Goal: Book appointment/travel/reservation

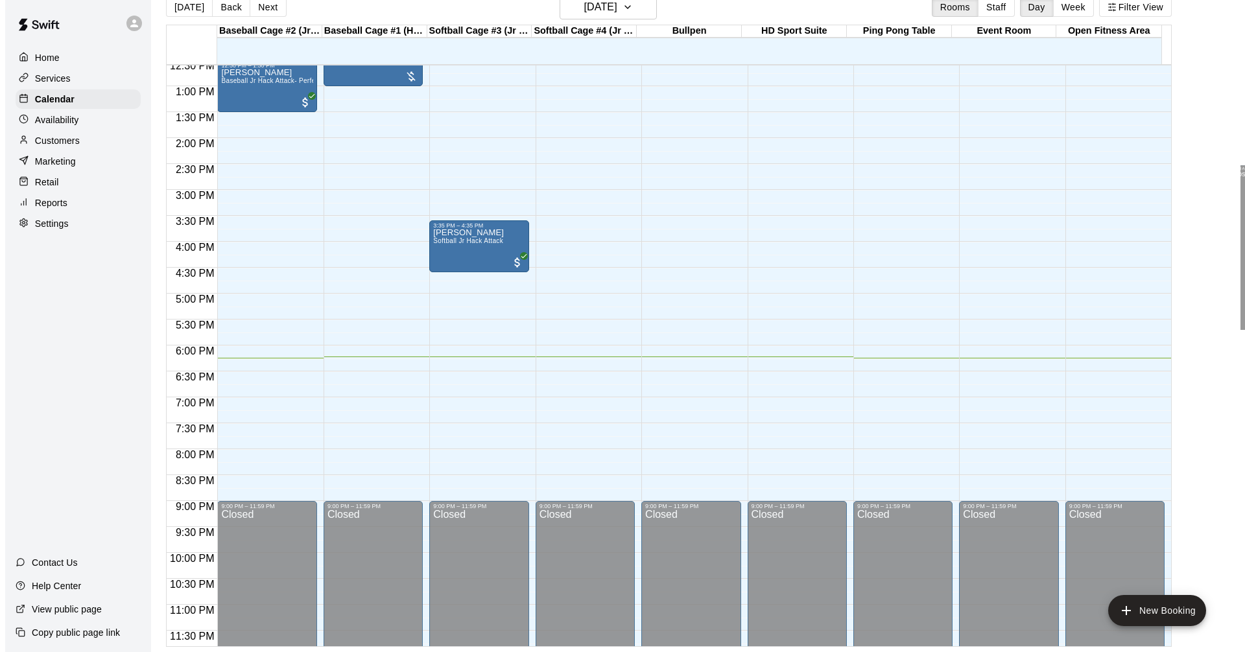
scroll to position [665, 0]
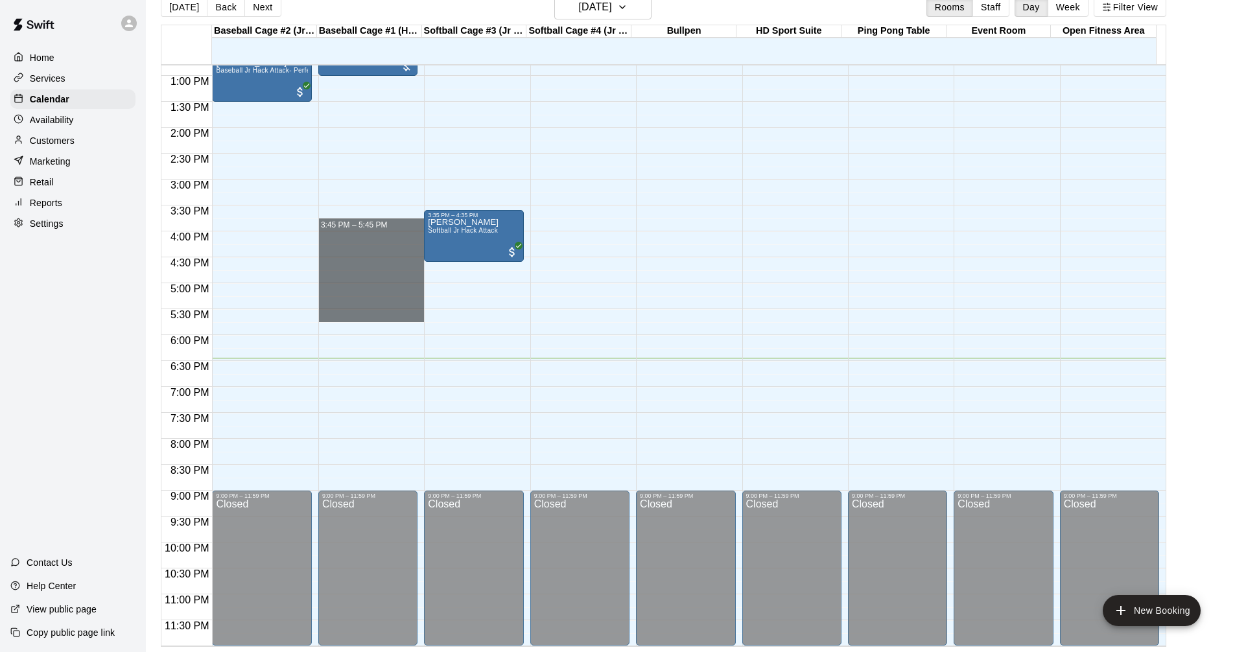
drag, startPoint x: 749, startPoint y: 285, endPoint x: 0, endPoint y: 316, distance: 749.7
click at [651, 364] on div "12:00 AM 12:30 AM 1:00 AM 1:30 AM 2:00 AM 2:30 AM 3:00 AM 3:30 AM 4:00 AM 4:30 …" at bounding box center [663, 355] width 1005 height 582
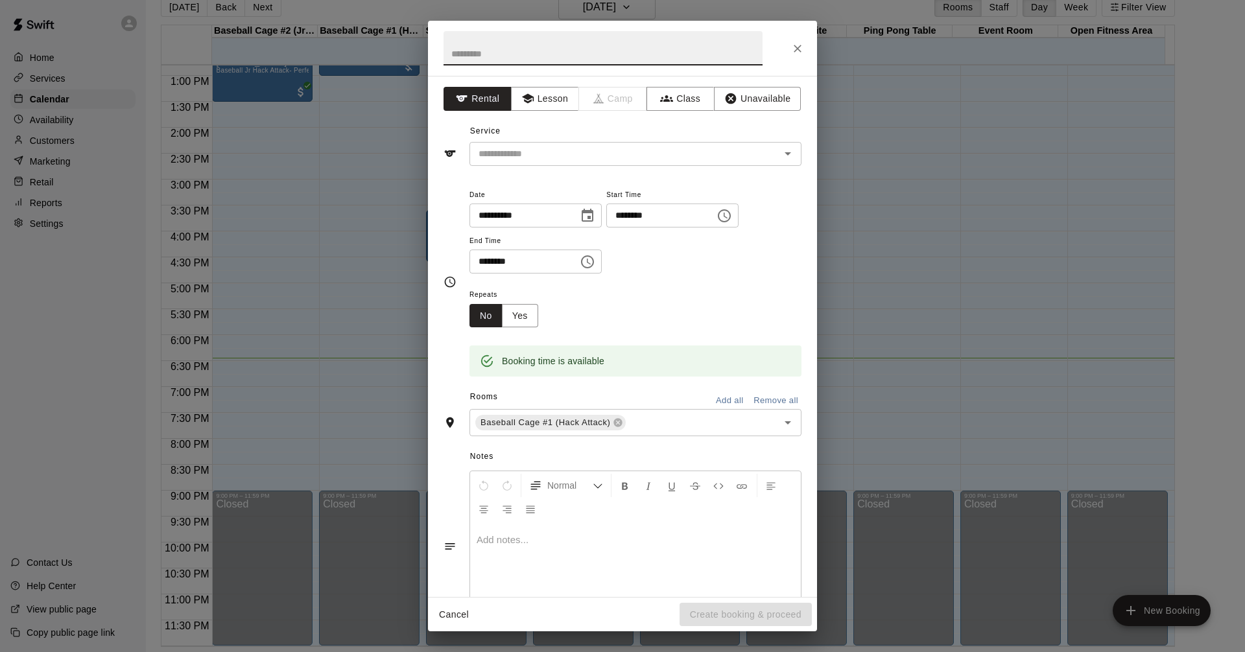
click at [960, 245] on div "**********" at bounding box center [622, 326] width 1245 height 652
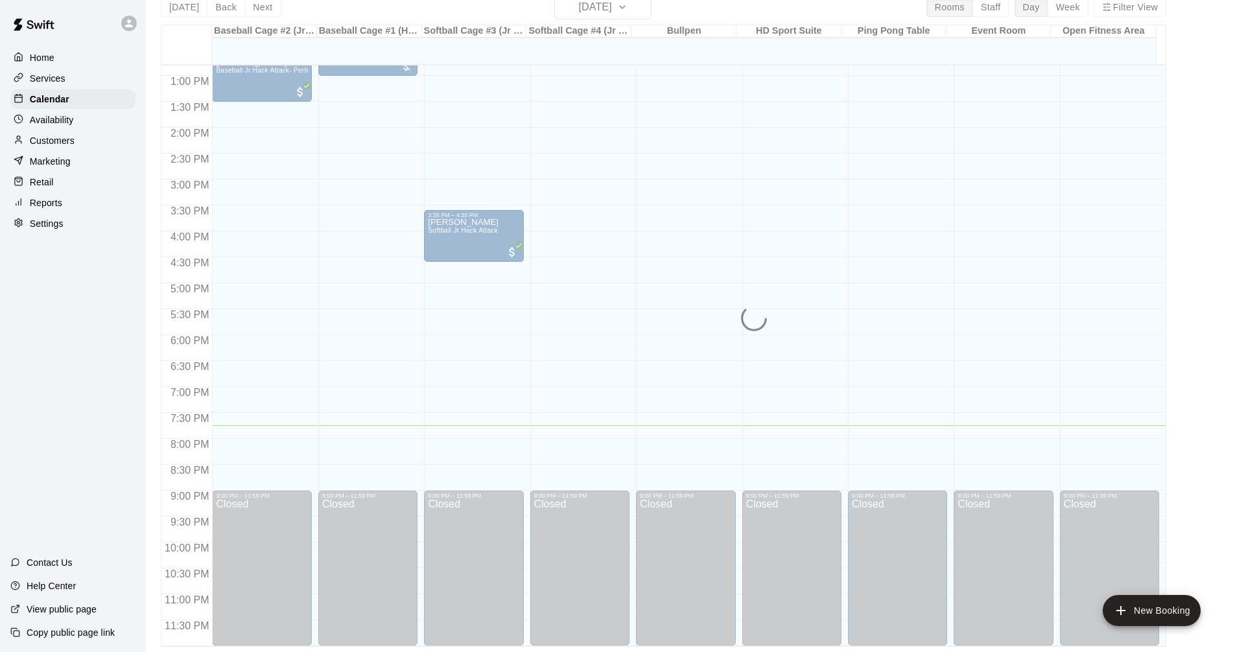
click at [560, 294] on div "12:00 AM – 10:00 AM Closed 9:00 PM – 11:59 PM Closed" at bounding box center [580, 23] width 99 height 1245
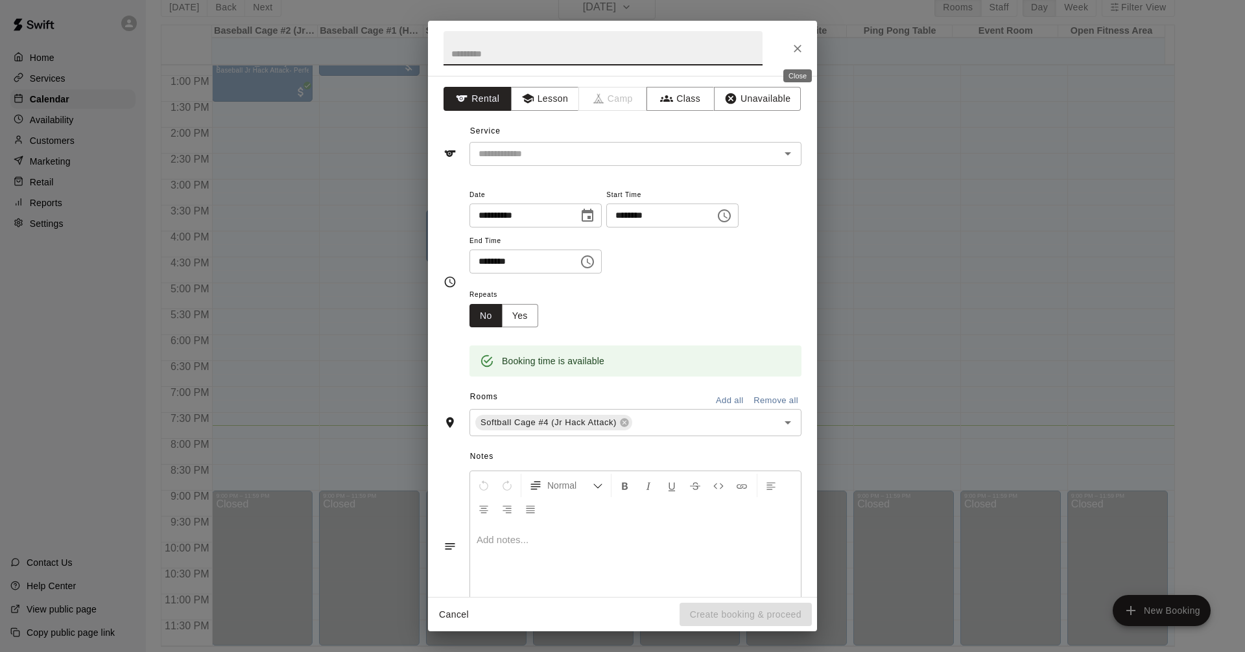
click at [798, 52] on icon "Close" at bounding box center [797, 48] width 13 height 13
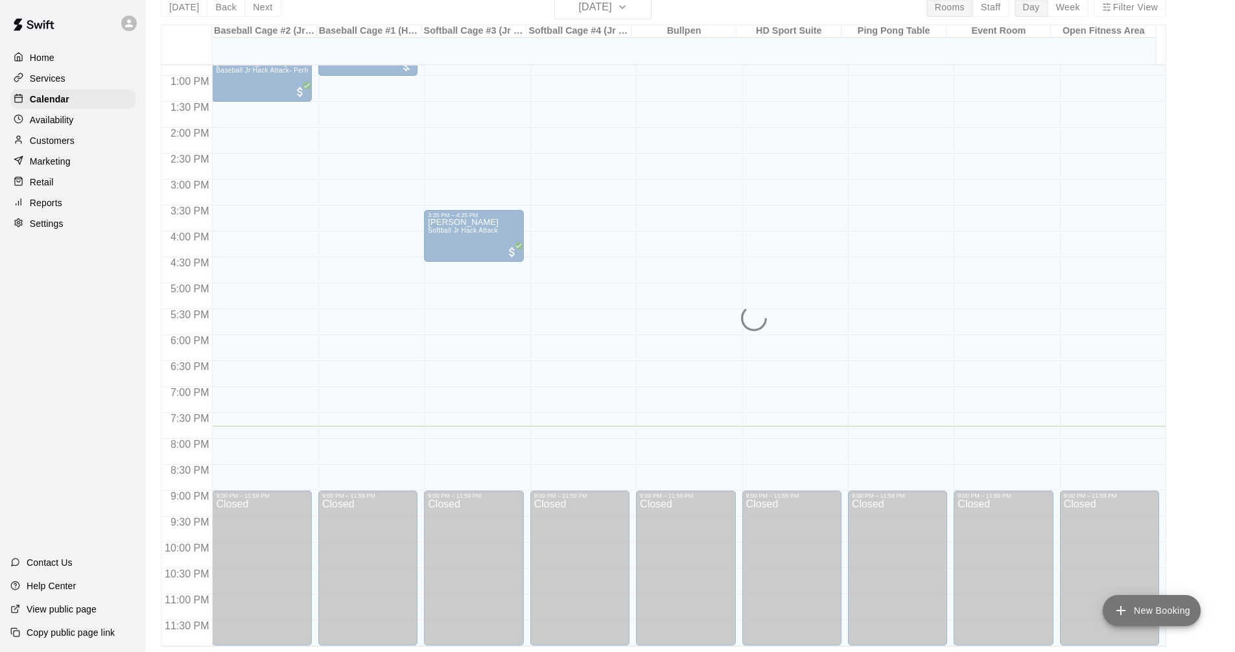
click at [1142, 618] on button "New Booking" at bounding box center [1152, 610] width 98 height 31
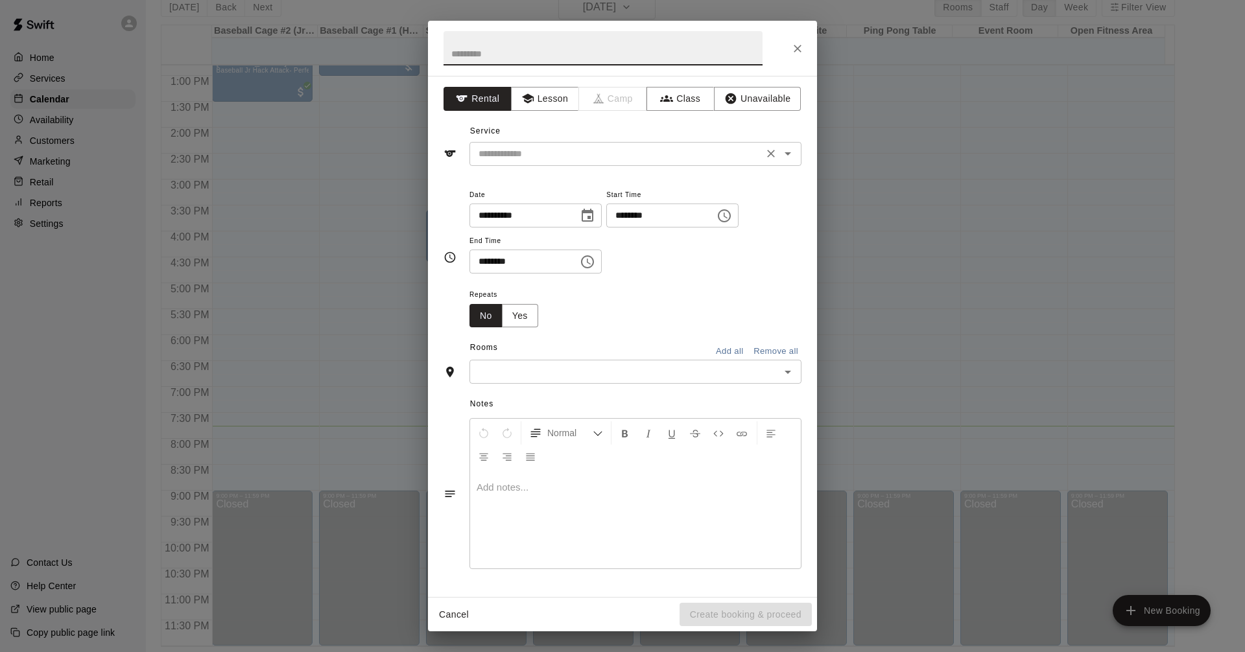
click at [713, 158] on input "text" at bounding box center [616, 154] width 286 height 16
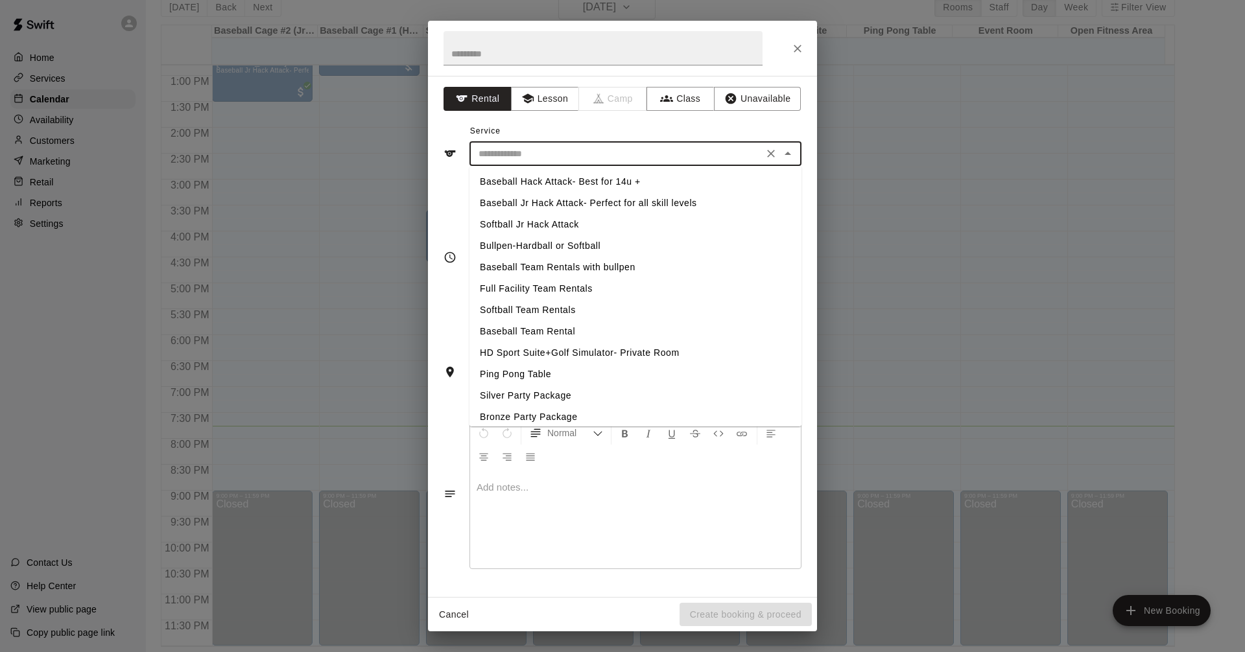
click at [564, 221] on li "Softball Jr Hack Attack" at bounding box center [636, 224] width 332 height 21
type input "**********"
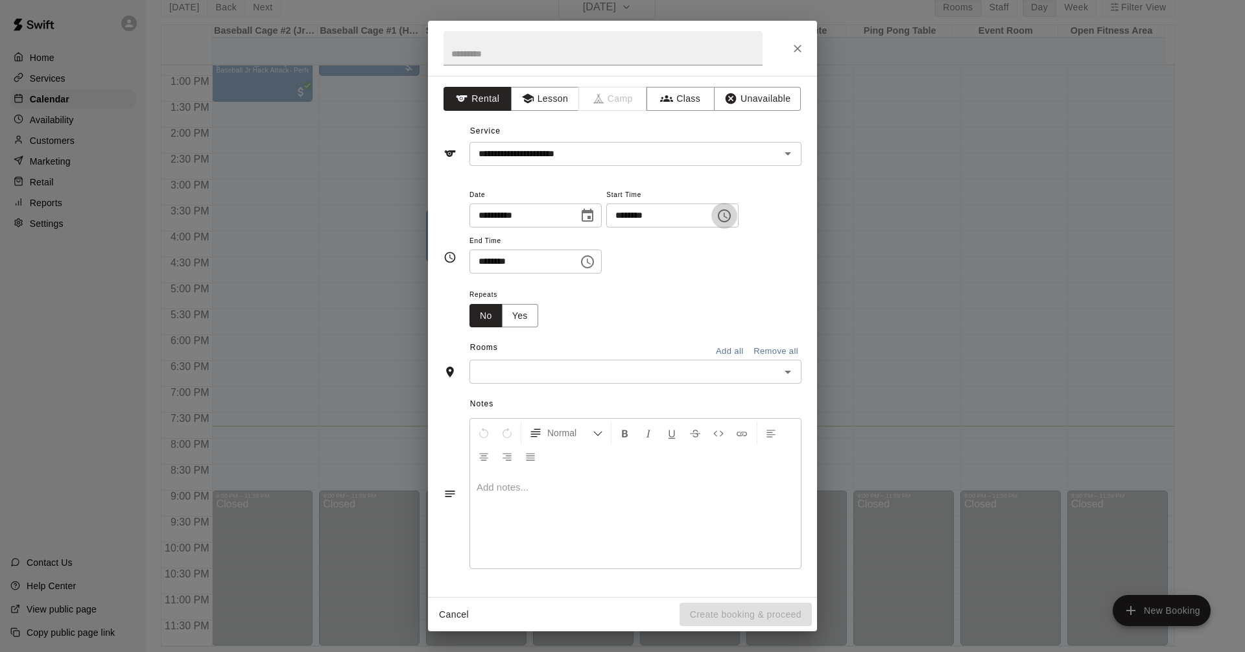
click at [732, 216] on icon "Choose time, selected time is 5:00 PM" at bounding box center [725, 216] width 16 height 16
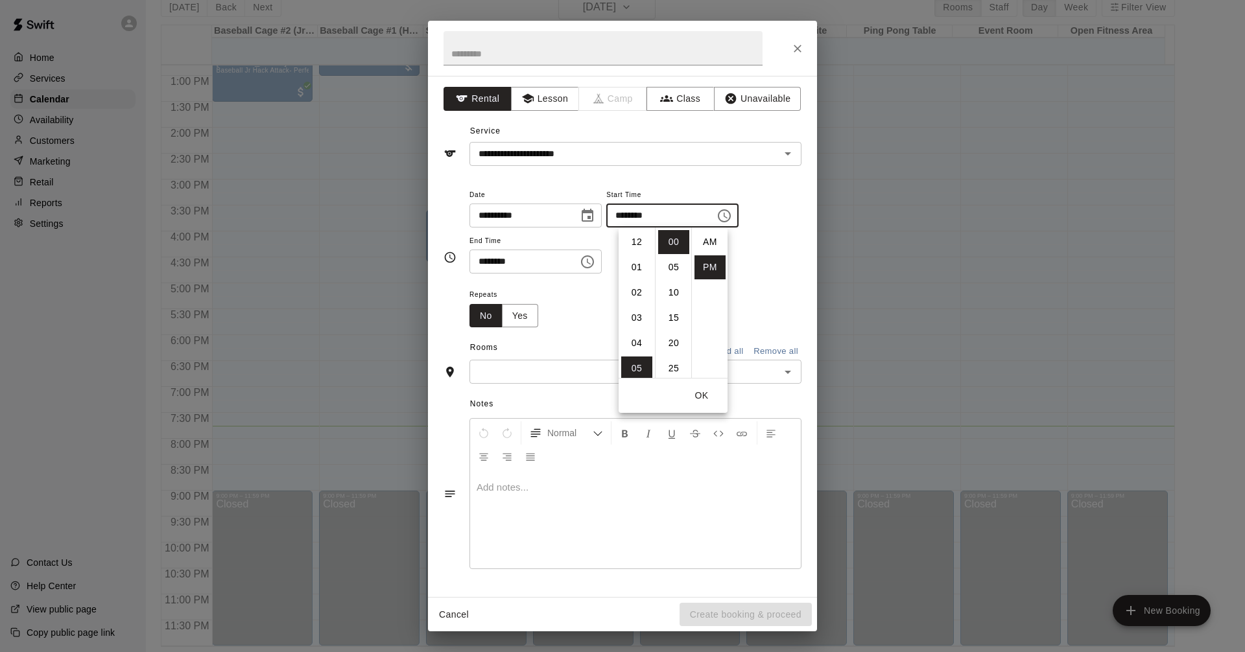
scroll to position [23, 0]
click at [636, 290] on li "07" at bounding box center [636, 293] width 31 height 24
click at [674, 368] on li "45" at bounding box center [673, 366] width 31 height 24
type input "********"
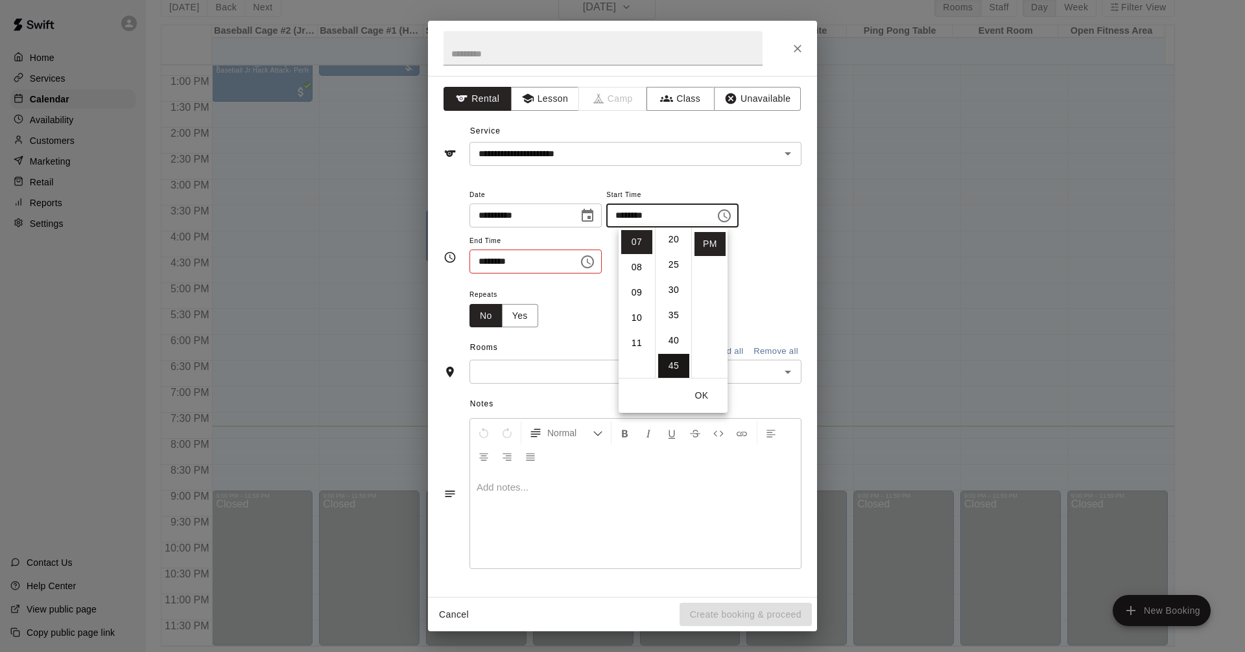
scroll to position [228, 0]
click at [700, 396] on button "OK" at bounding box center [702, 396] width 42 height 24
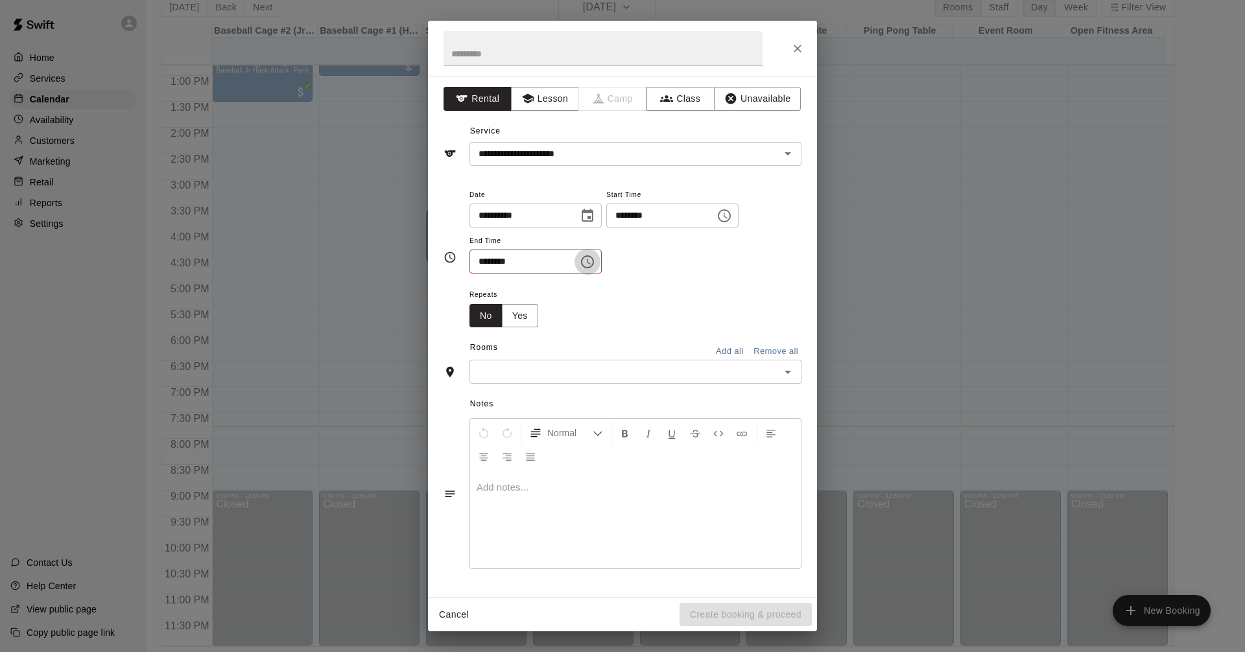
click at [594, 259] on icon "Choose time, selected time is 5:30 PM" at bounding box center [587, 262] width 13 height 13
click at [488, 363] on li "08" at bounding box center [487, 364] width 31 height 24
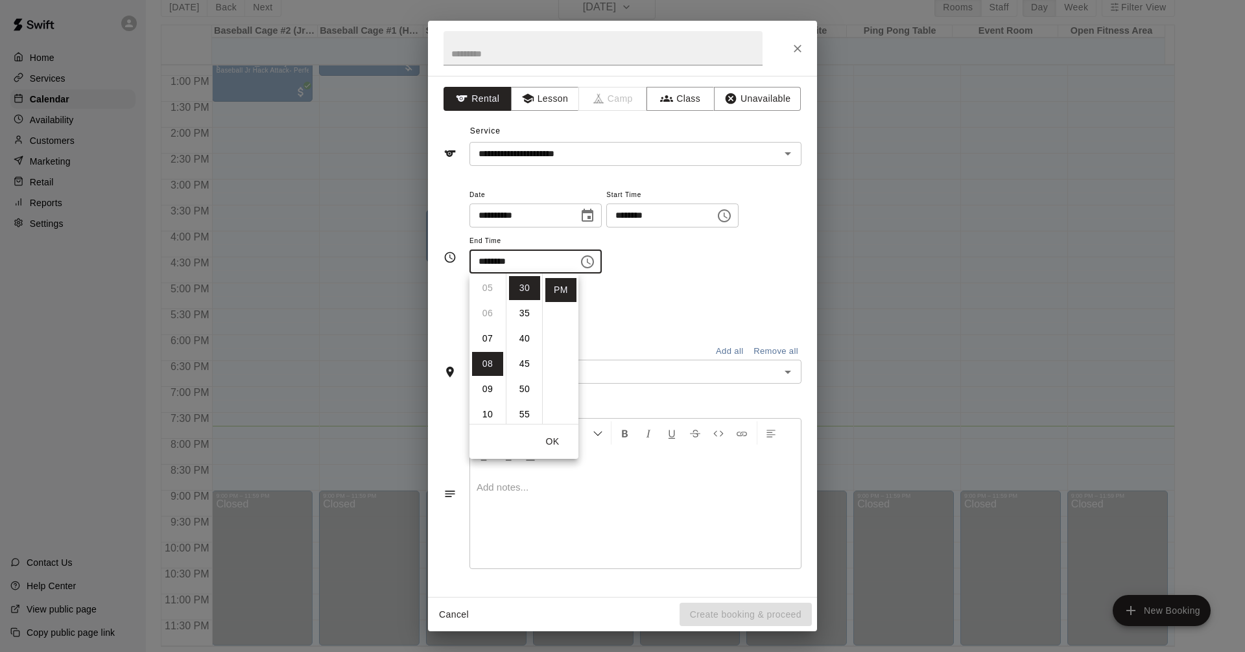
scroll to position [202, 0]
click at [523, 366] on li "45" at bounding box center [524, 364] width 31 height 24
type input "********"
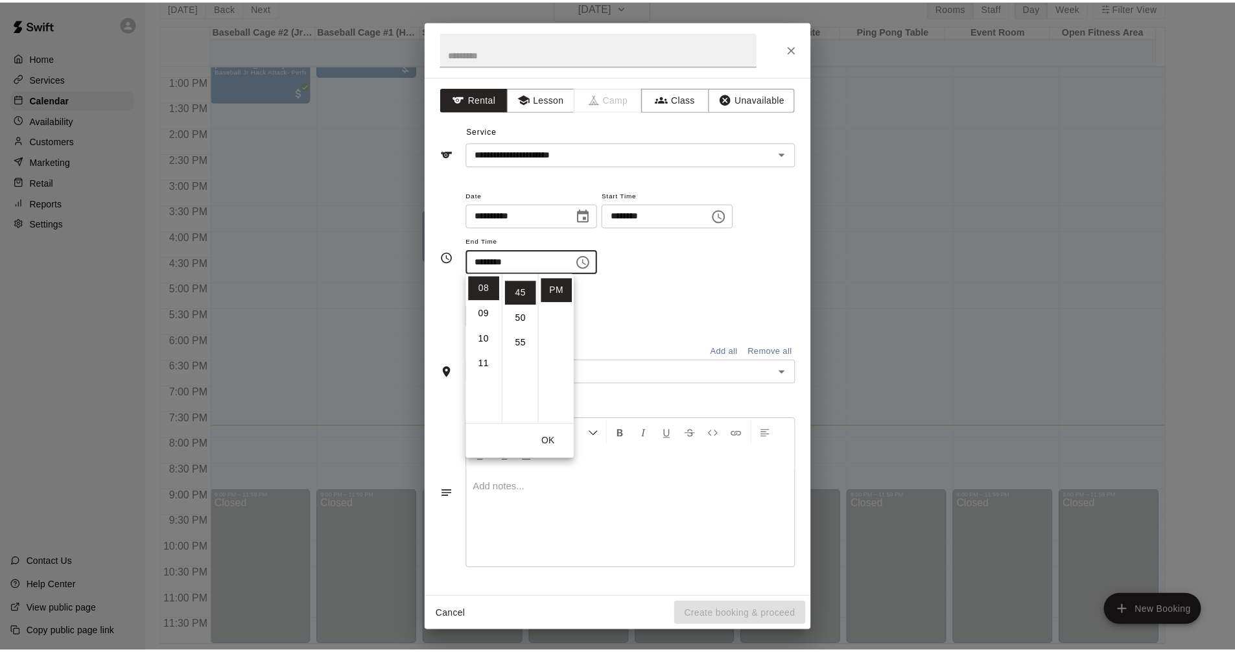
scroll to position [228, 0]
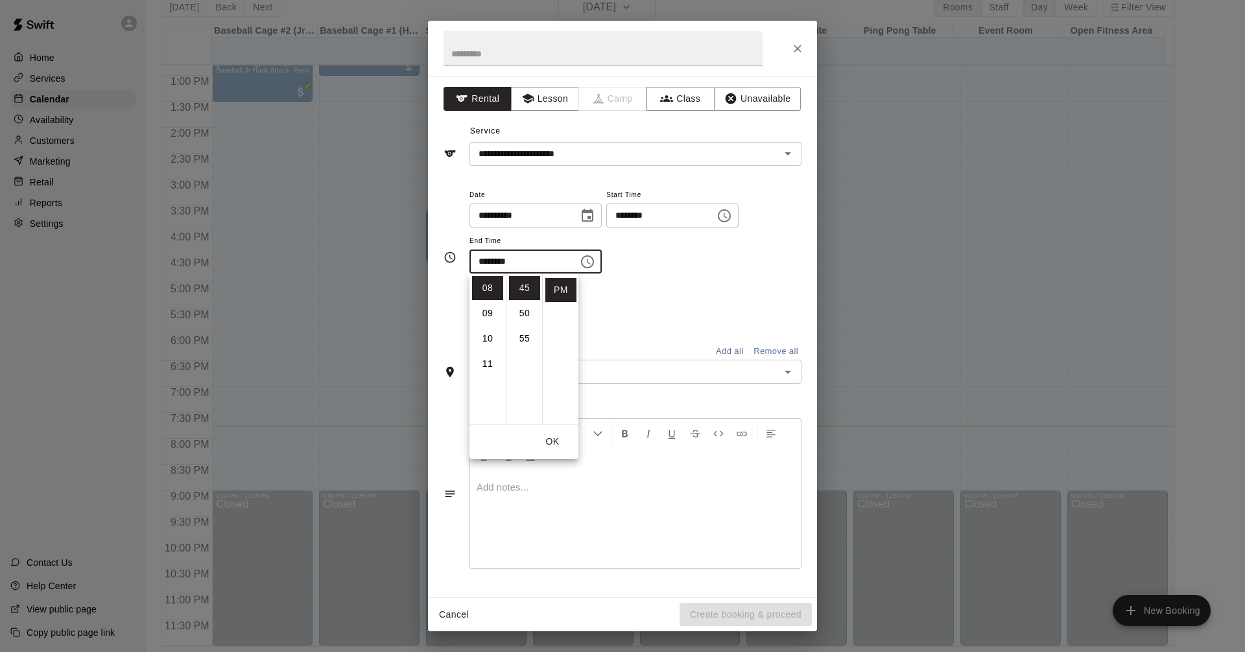
click at [555, 441] on button "OK" at bounding box center [553, 442] width 42 height 24
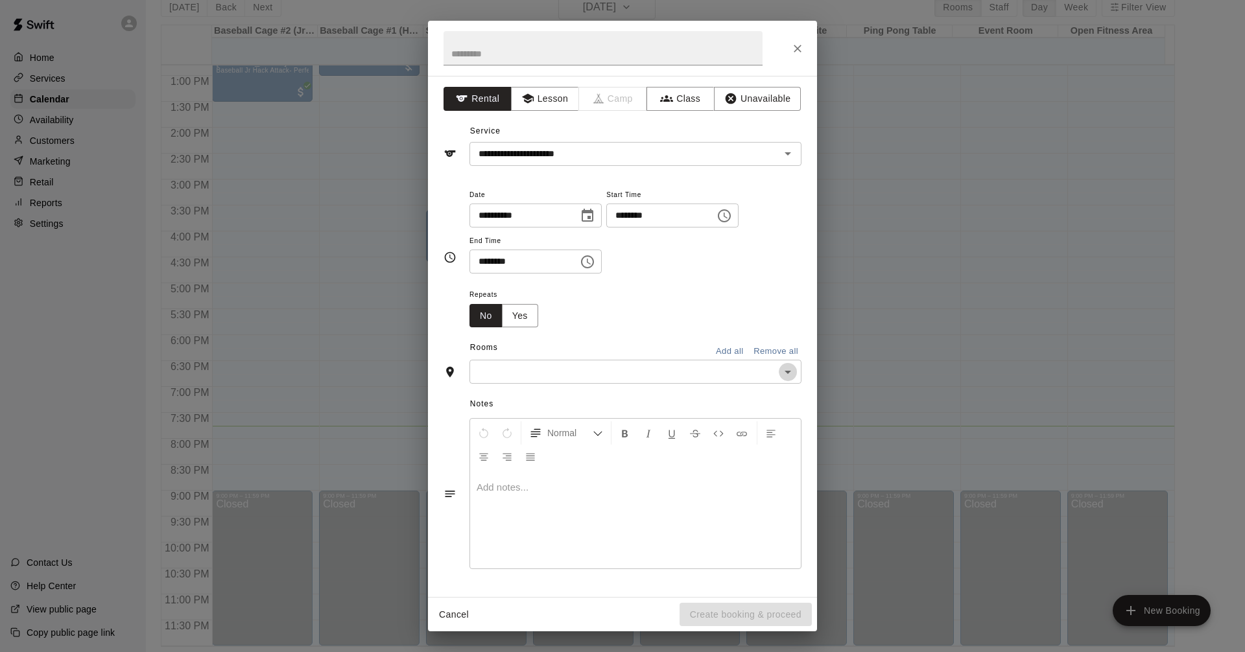
click at [787, 372] on icon "Open" at bounding box center [788, 372] width 6 height 3
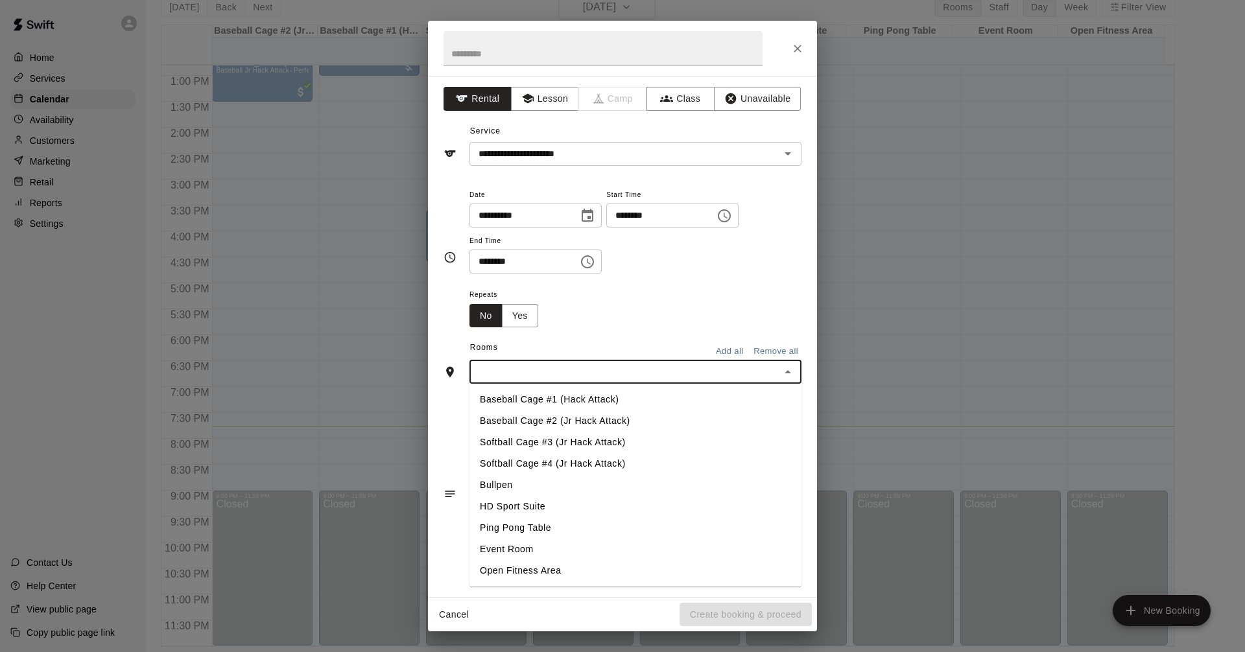
click at [593, 460] on li "Softball Cage #4 (Jr Hack Attack)" at bounding box center [636, 463] width 332 height 21
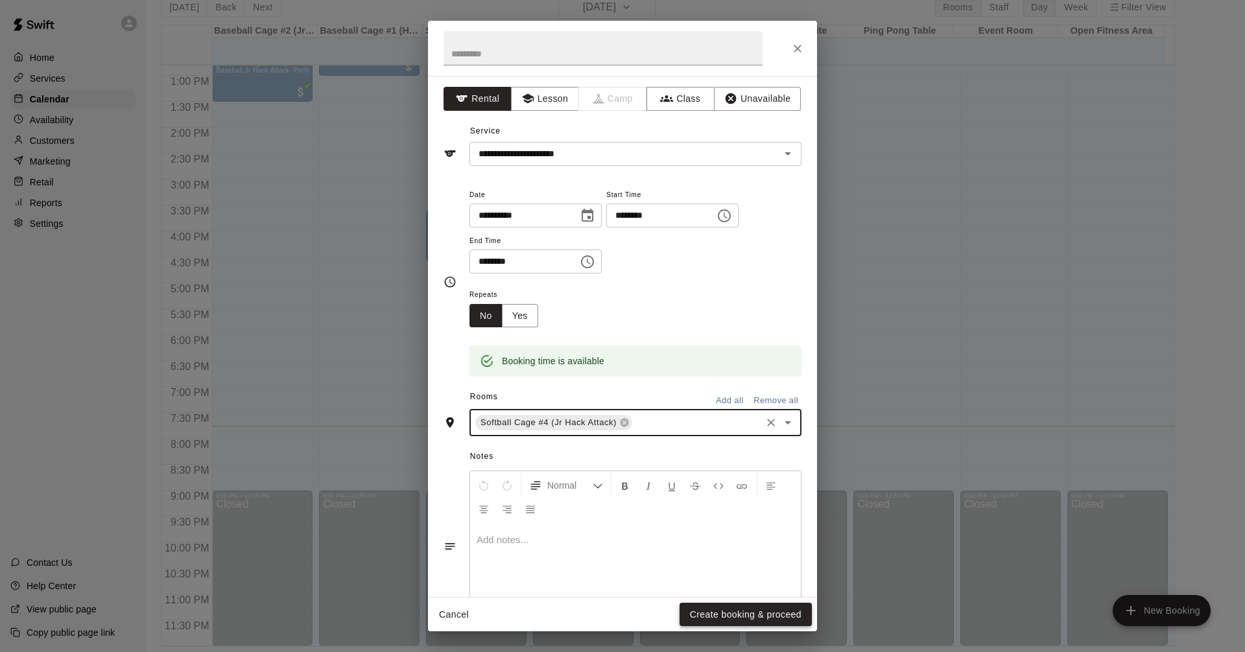
click at [743, 614] on button "Create booking & proceed" at bounding box center [746, 615] width 132 height 24
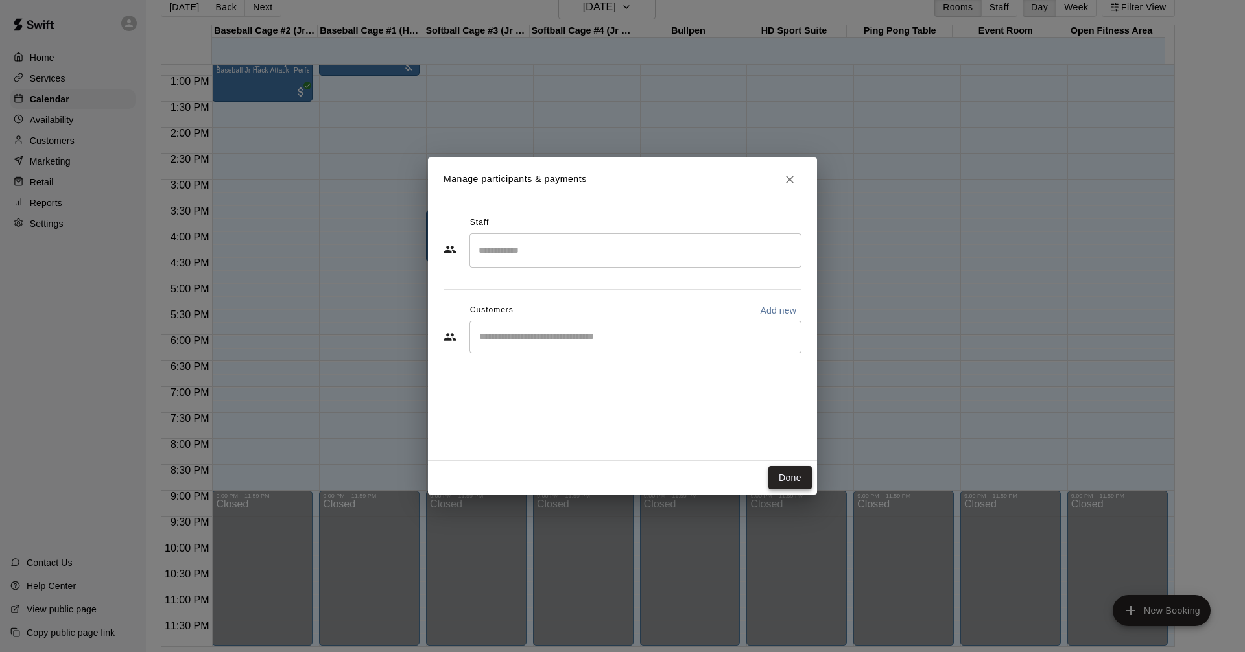
click at [798, 481] on button "Done" at bounding box center [790, 478] width 43 height 24
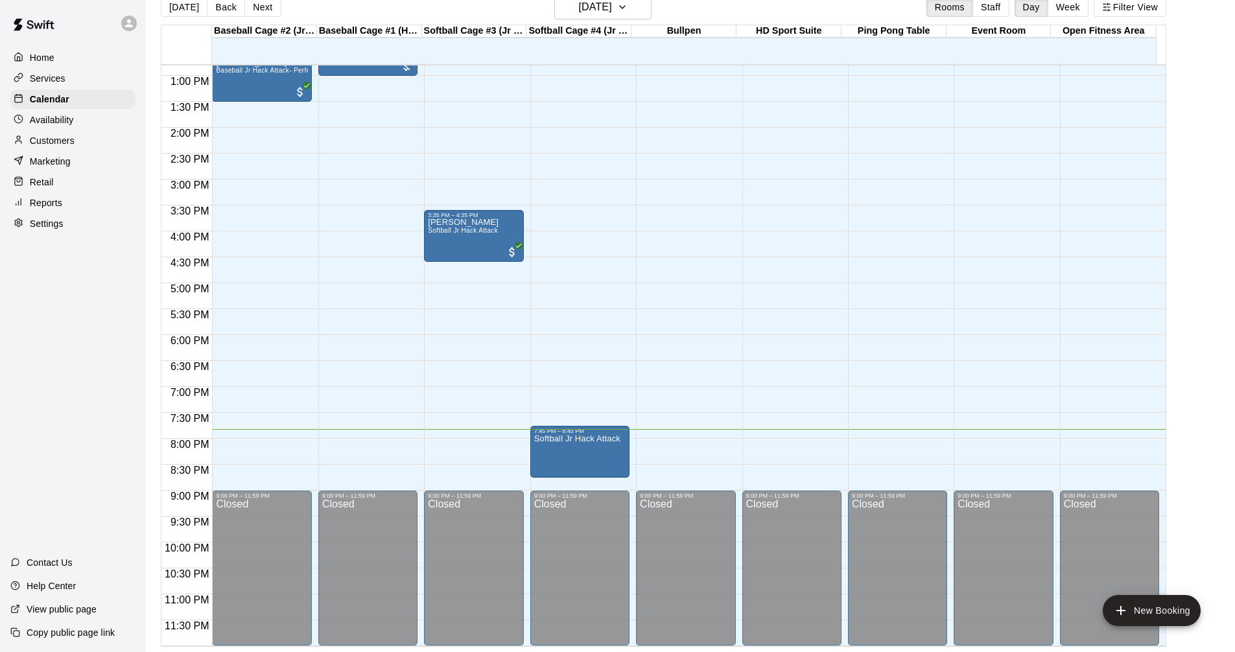
click at [1103, 595] on button "New Booking" at bounding box center [1152, 610] width 98 height 31
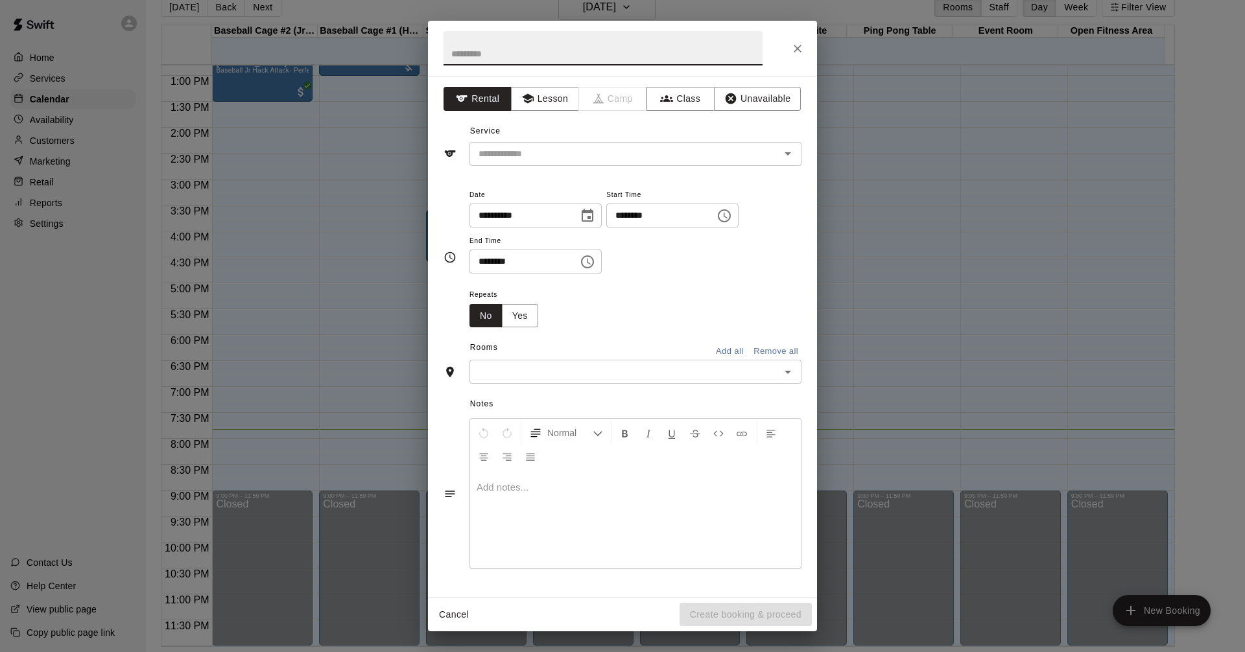
click at [794, 246] on div "**********" at bounding box center [636, 231] width 332 height 88
click at [1235, 392] on div "**********" at bounding box center [622, 326] width 1245 height 652
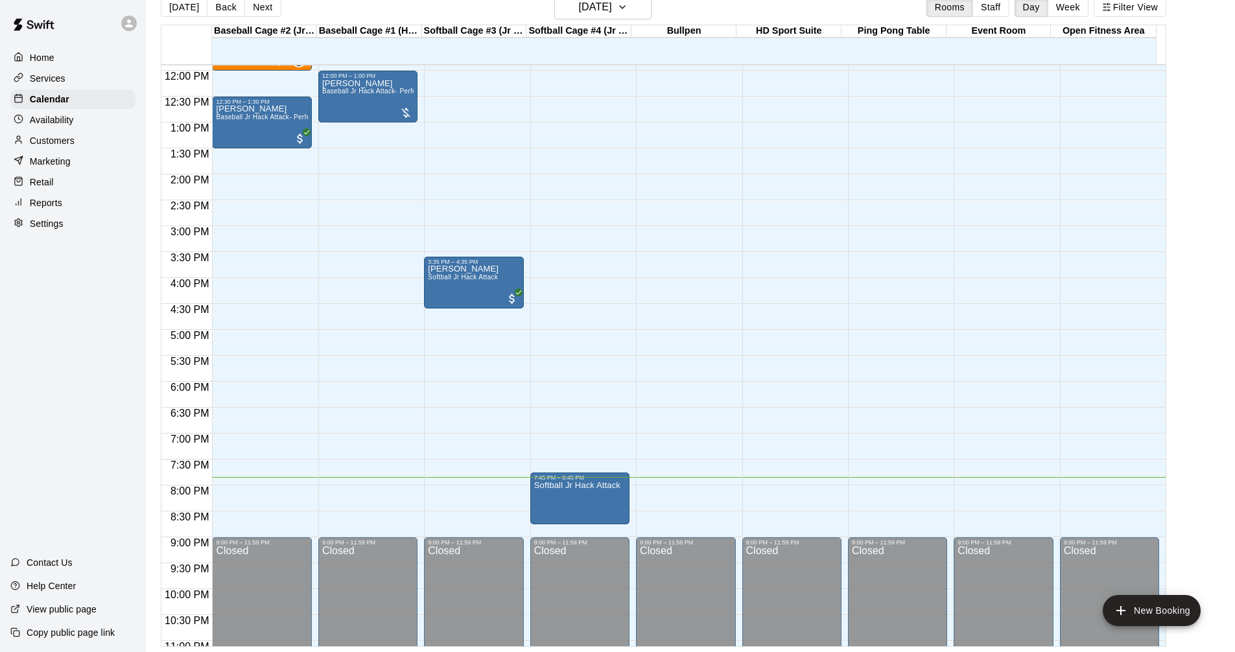
scroll to position [536, 0]
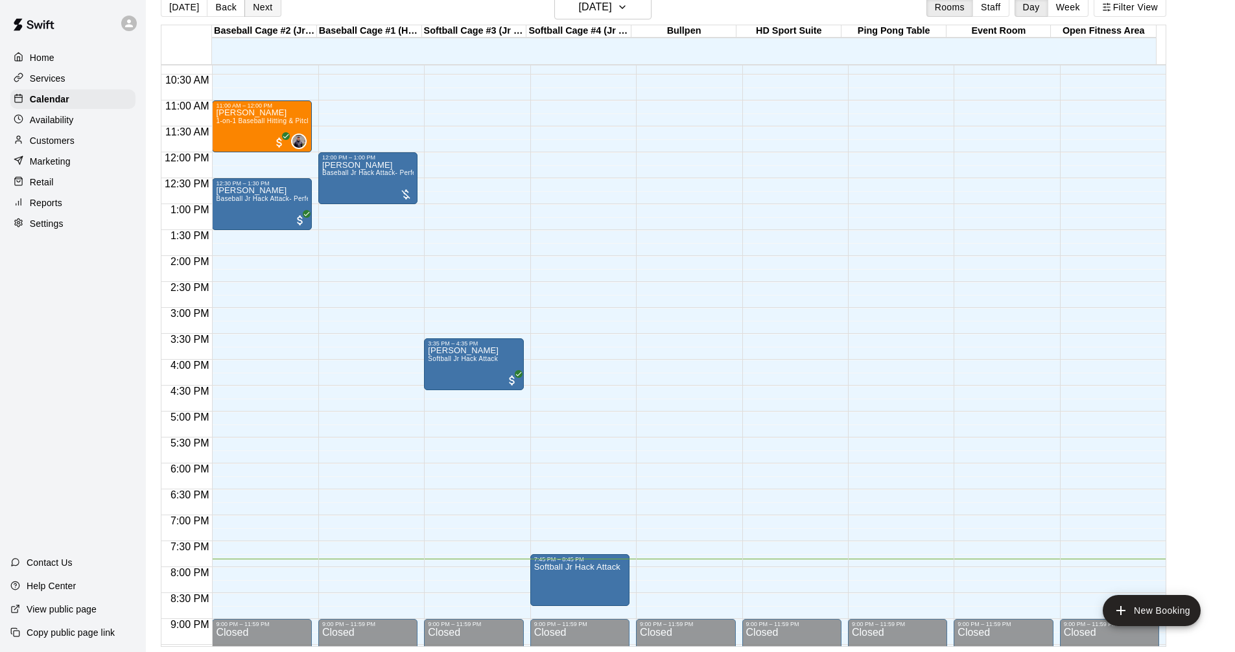
click at [259, 10] on button "Next" at bounding box center [263, 6] width 36 height 19
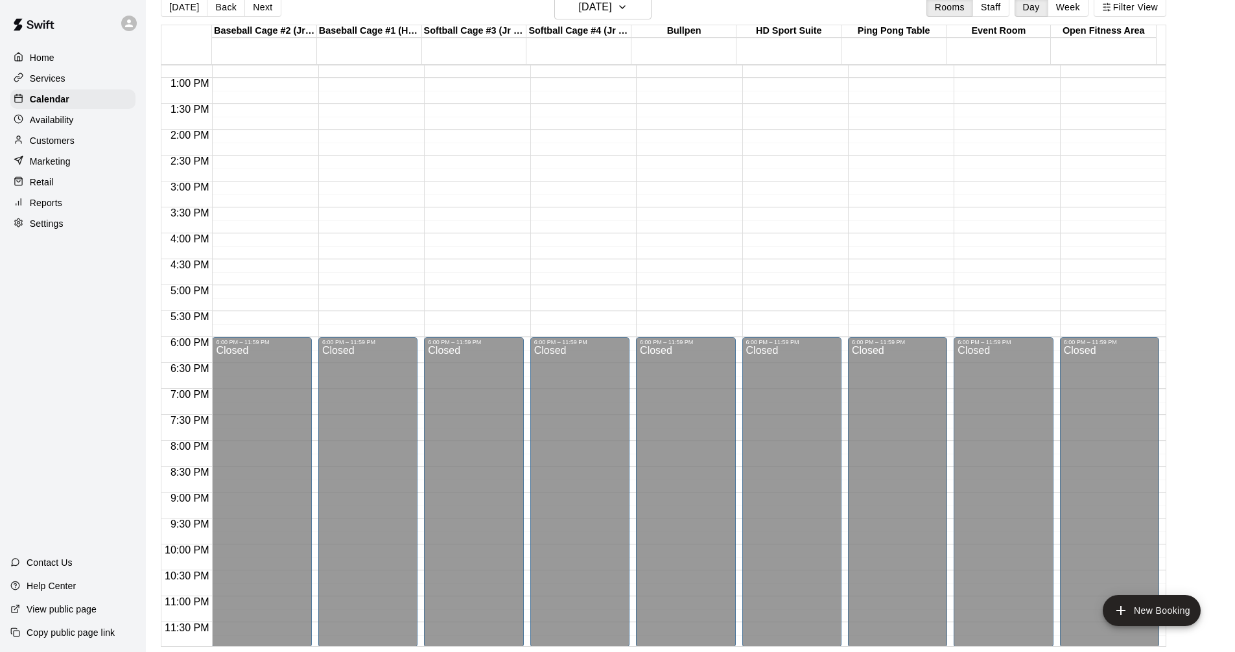
scroll to position [665, 0]
click at [245, 0] on button "Next" at bounding box center [263, 6] width 36 height 19
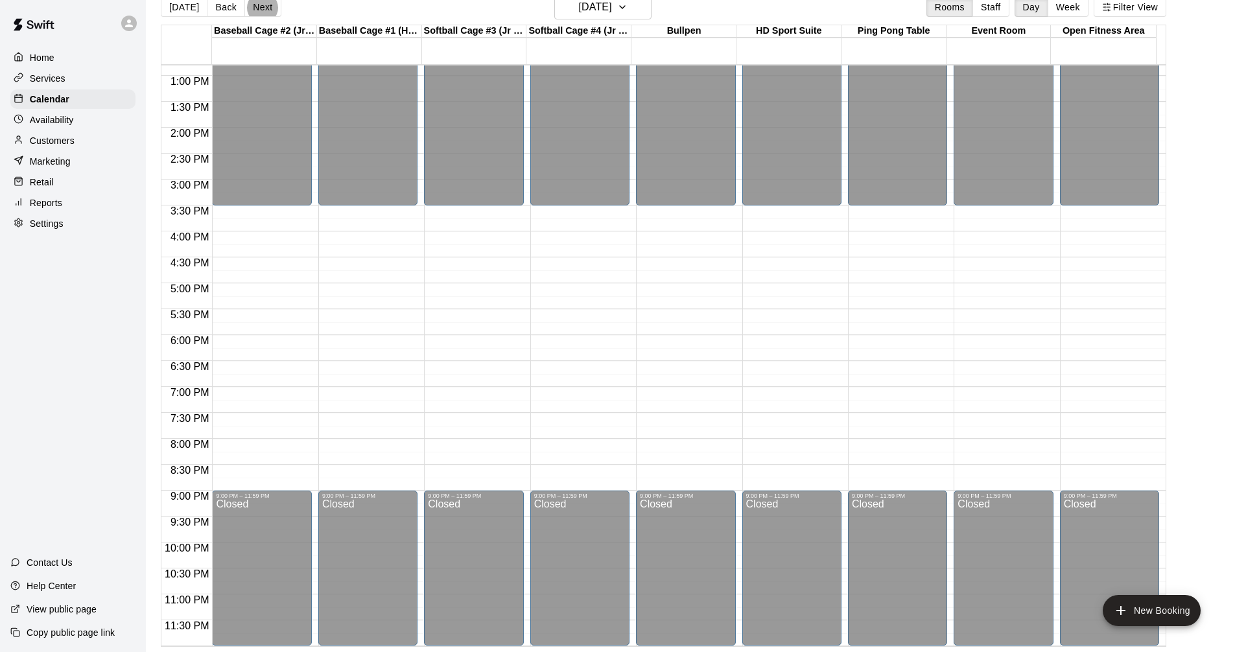
click at [47, 182] on p "Retail" at bounding box center [42, 182] width 24 height 13
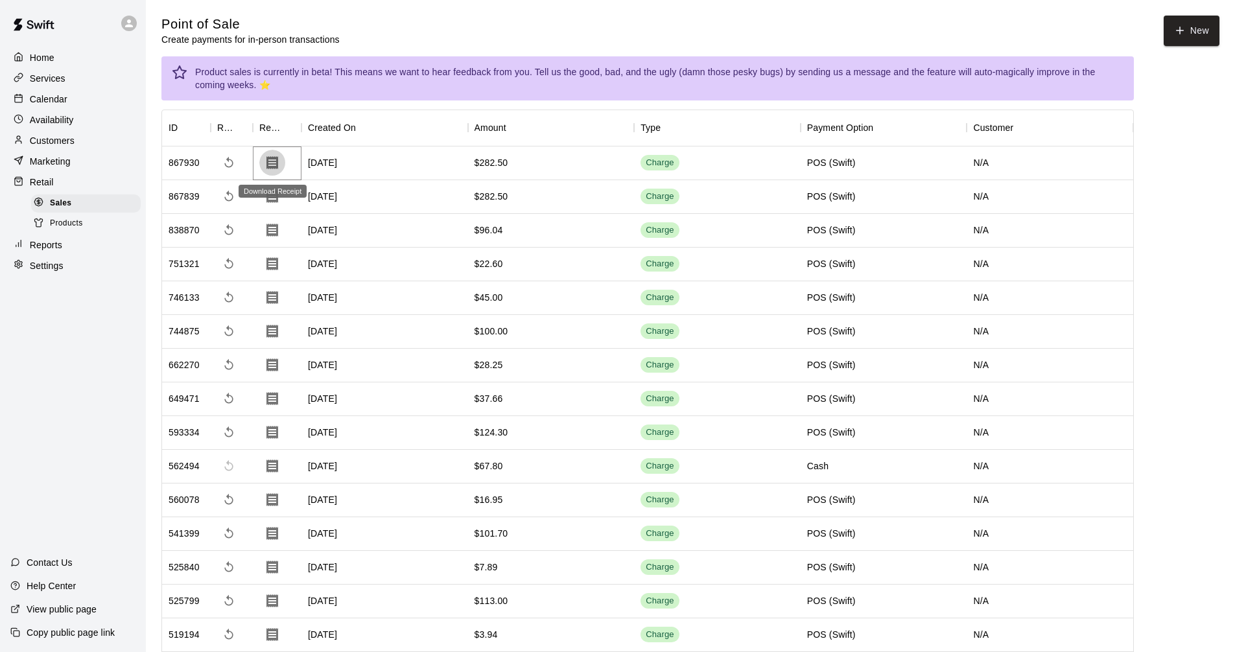
click at [278, 162] on icon "Download Receipt" at bounding box center [273, 162] width 12 height 13
click at [55, 77] on p "Services" at bounding box center [48, 78] width 36 height 13
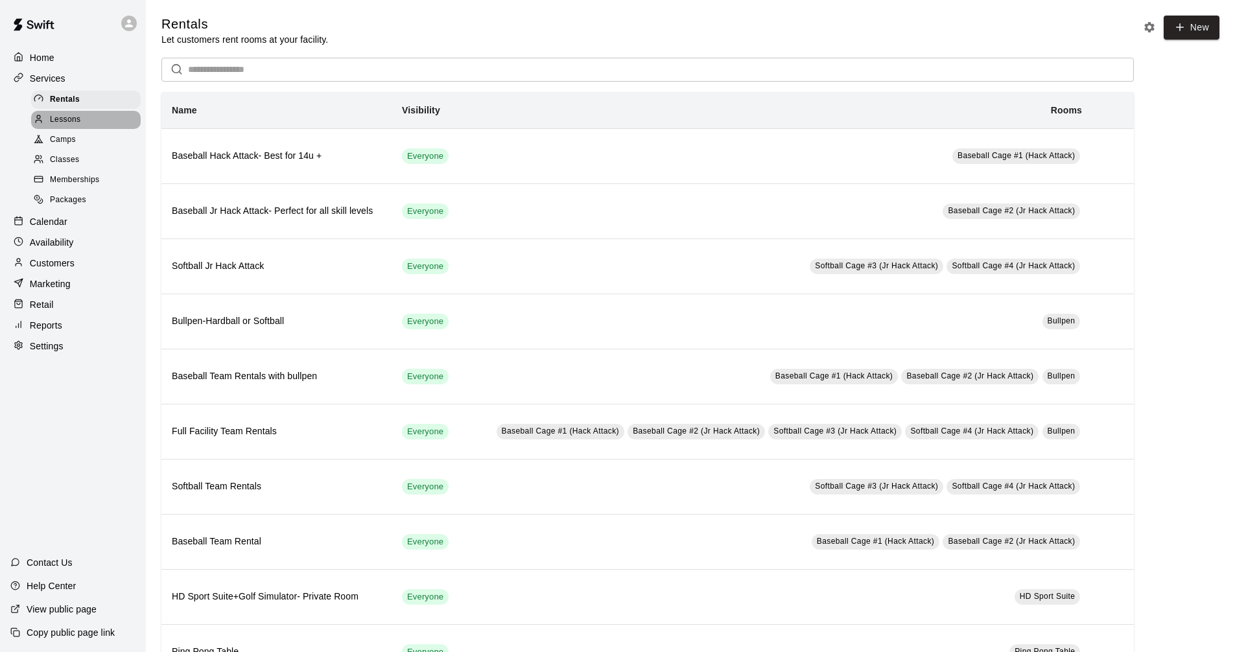
click at [71, 124] on span "Lessons" at bounding box center [65, 119] width 31 height 13
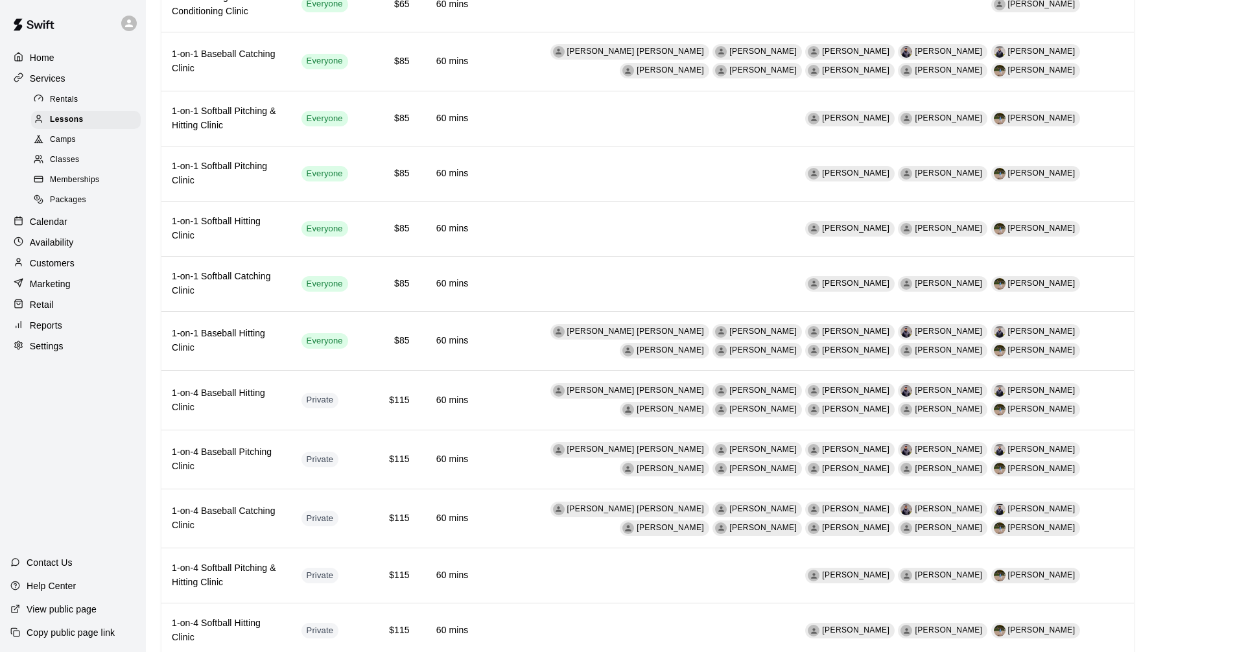
scroll to position [226, 0]
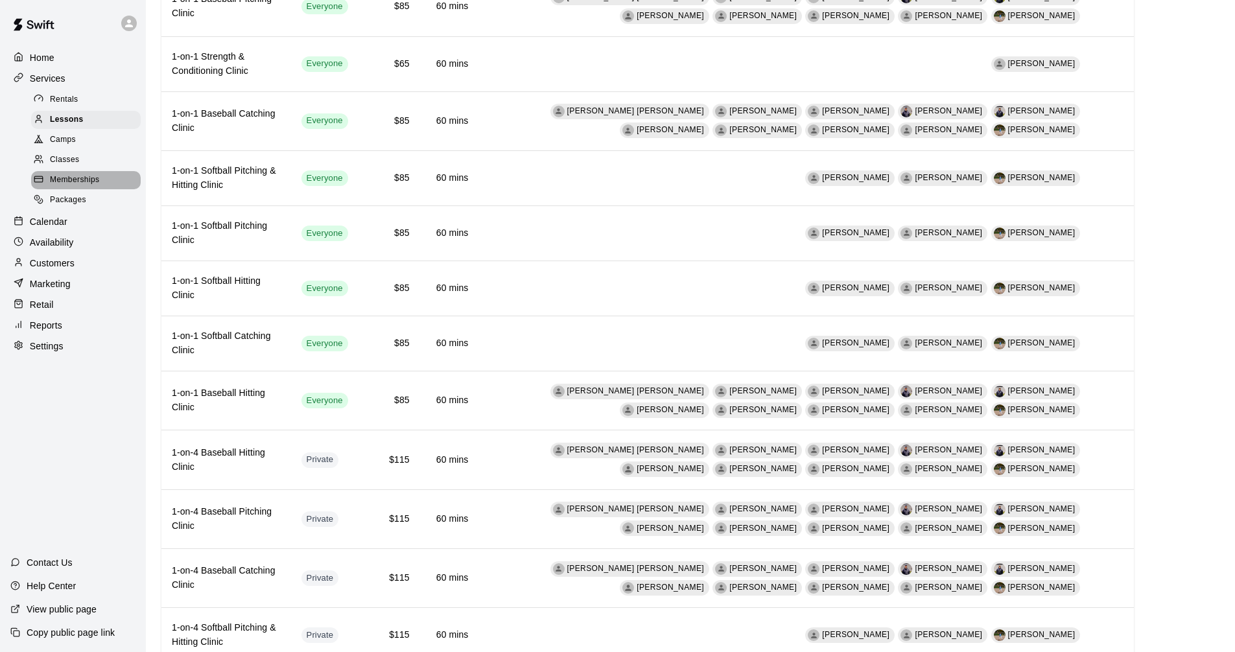
click at [75, 184] on span "Memberships" at bounding box center [74, 180] width 49 height 13
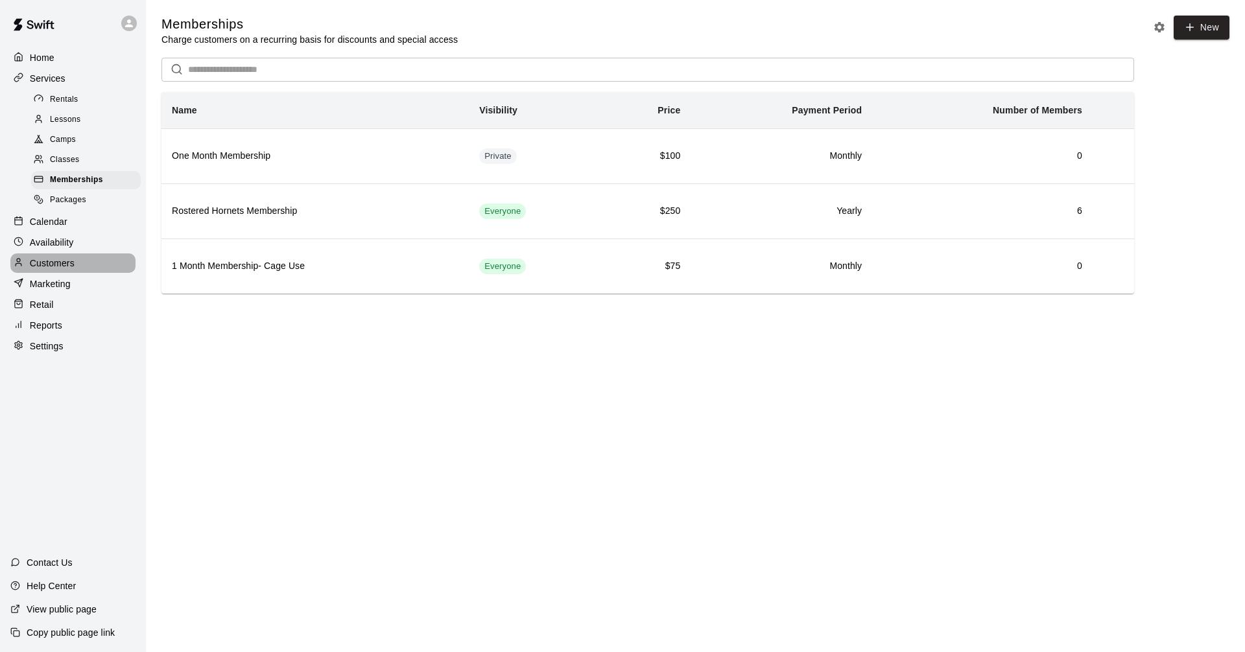
click at [58, 269] on p "Customers" at bounding box center [52, 263] width 45 height 13
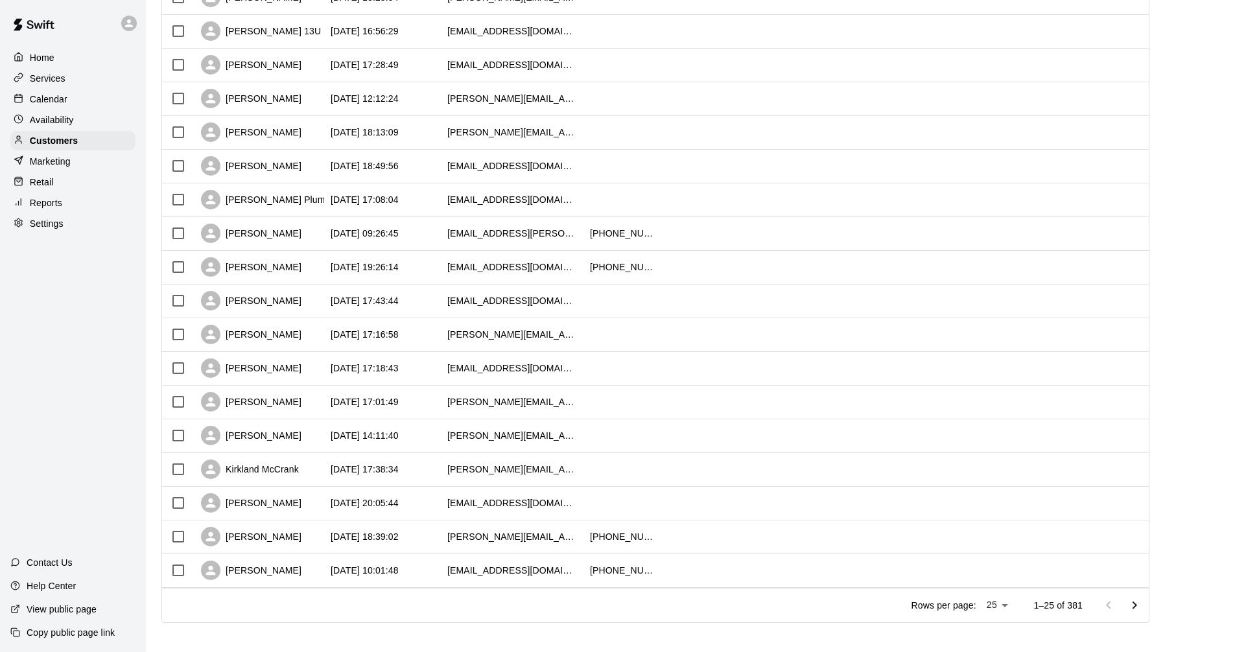
scroll to position [469, 0]
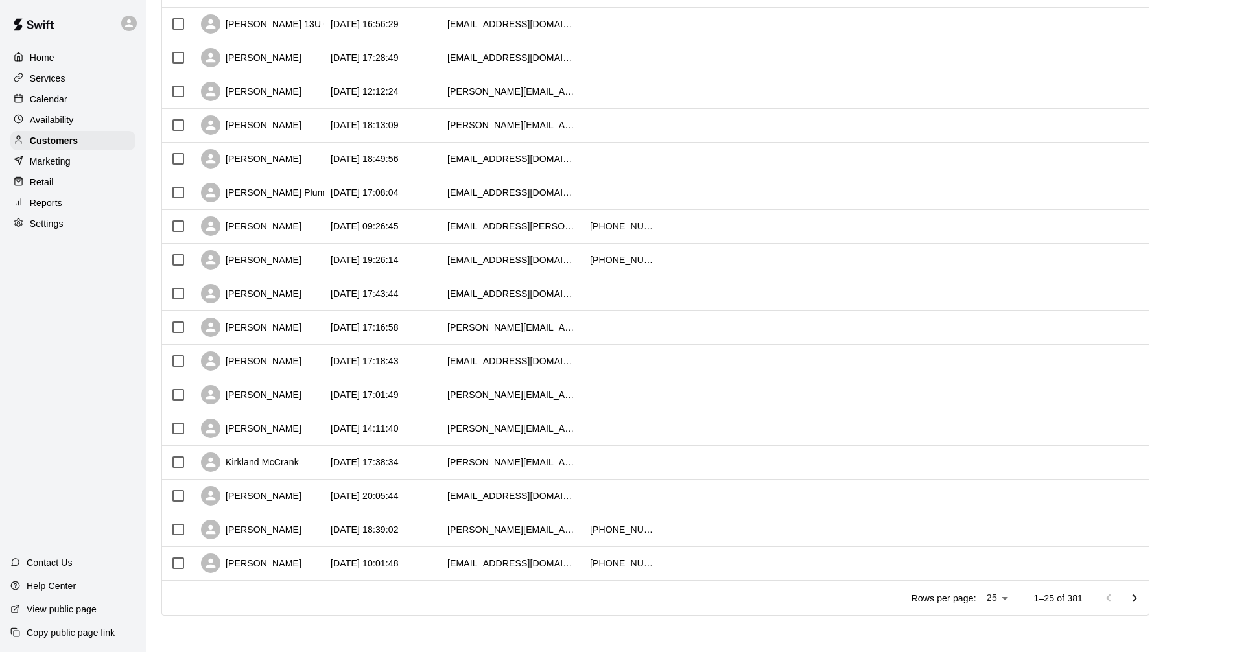
click at [1143, 598] on icon "Go to next page" at bounding box center [1135, 599] width 16 height 16
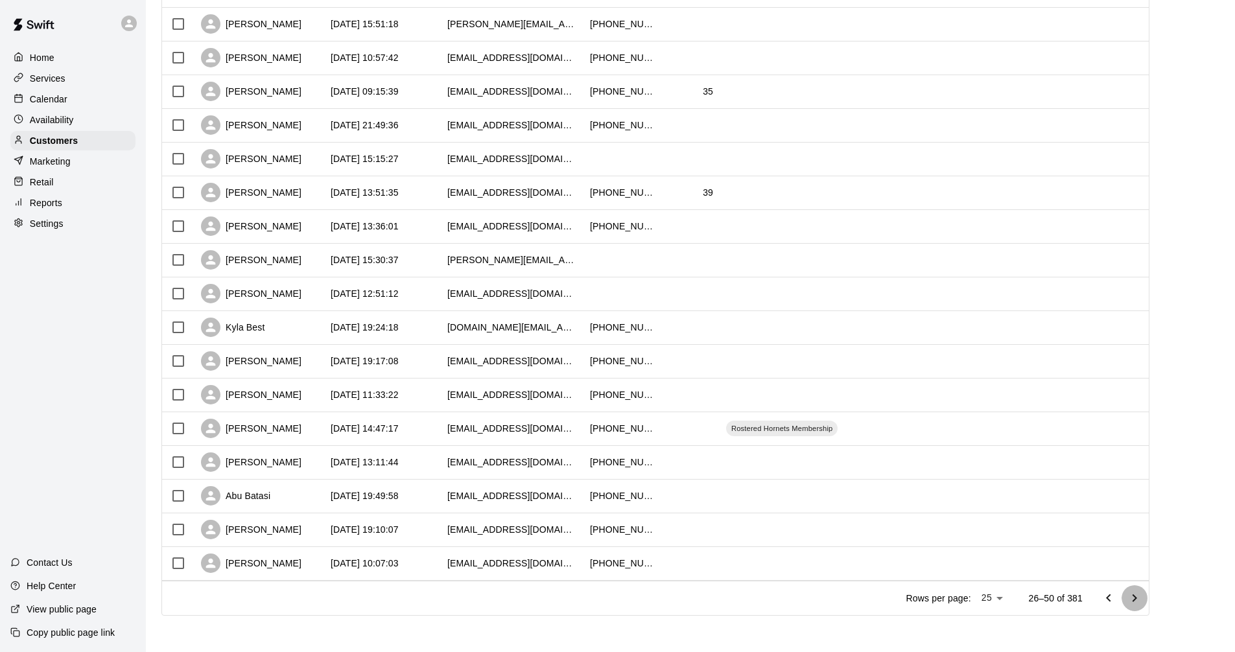
click at [1143, 600] on icon "Go to next page" at bounding box center [1135, 599] width 16 height 16
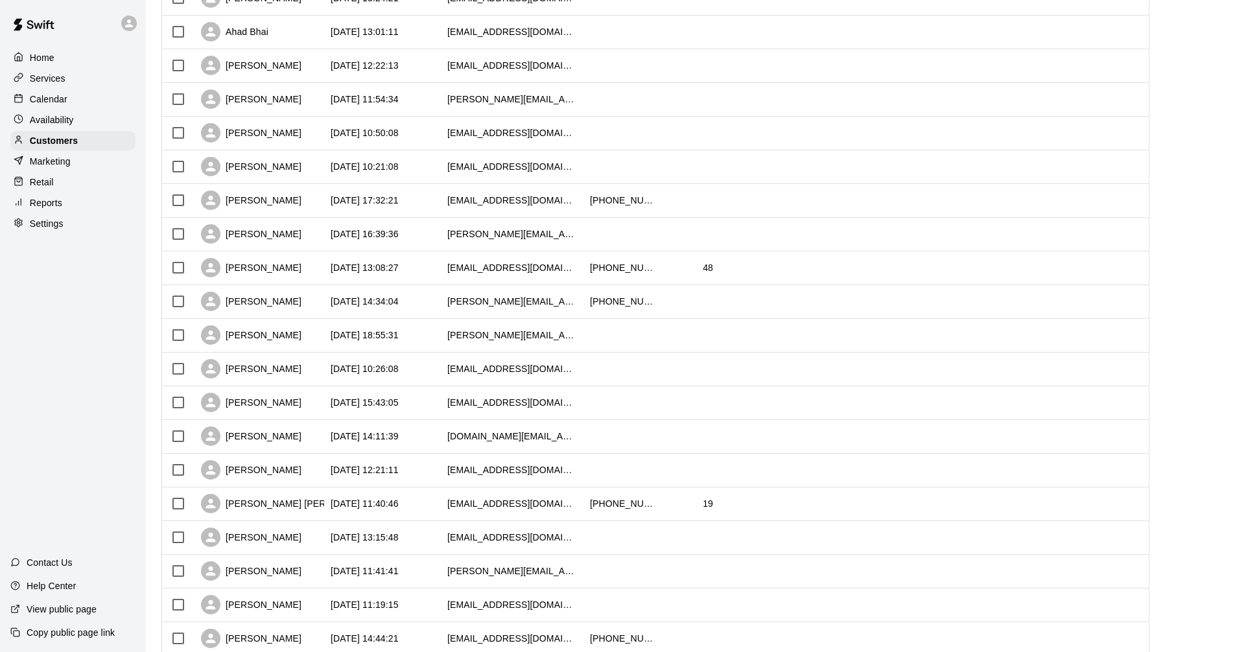
scroll to position [259, 0]
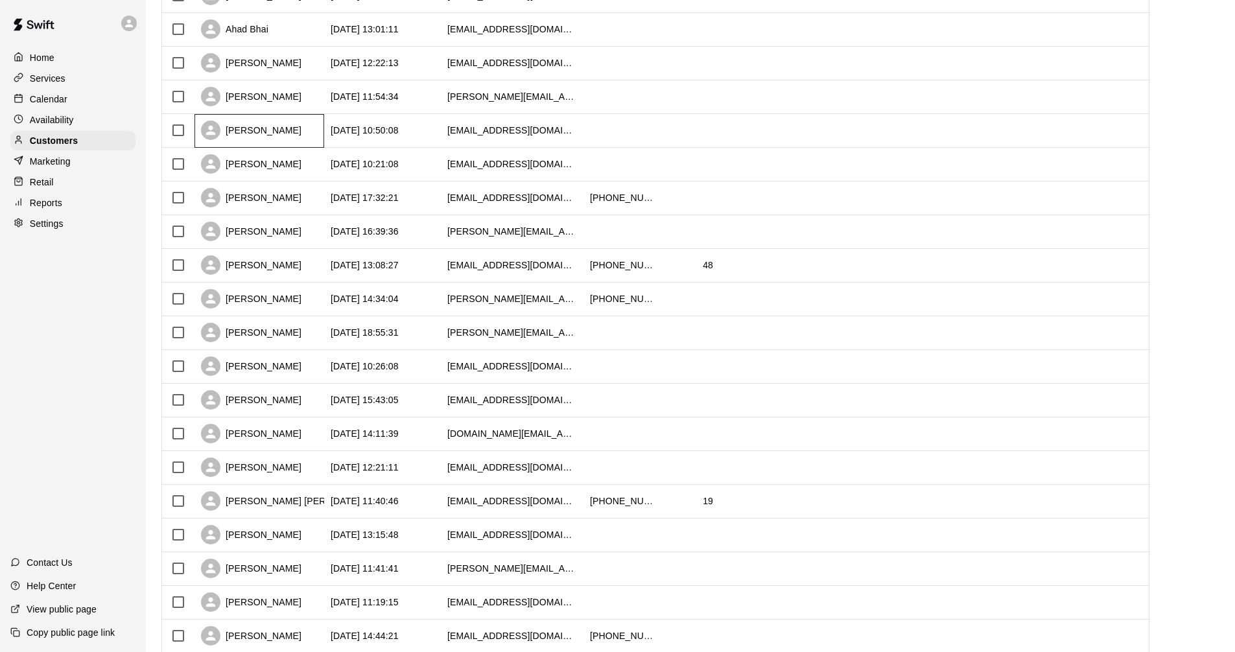
click at [274, 129] on div "[PERSON_NAME]" at bounding box center [251, 130] width 101 height 19
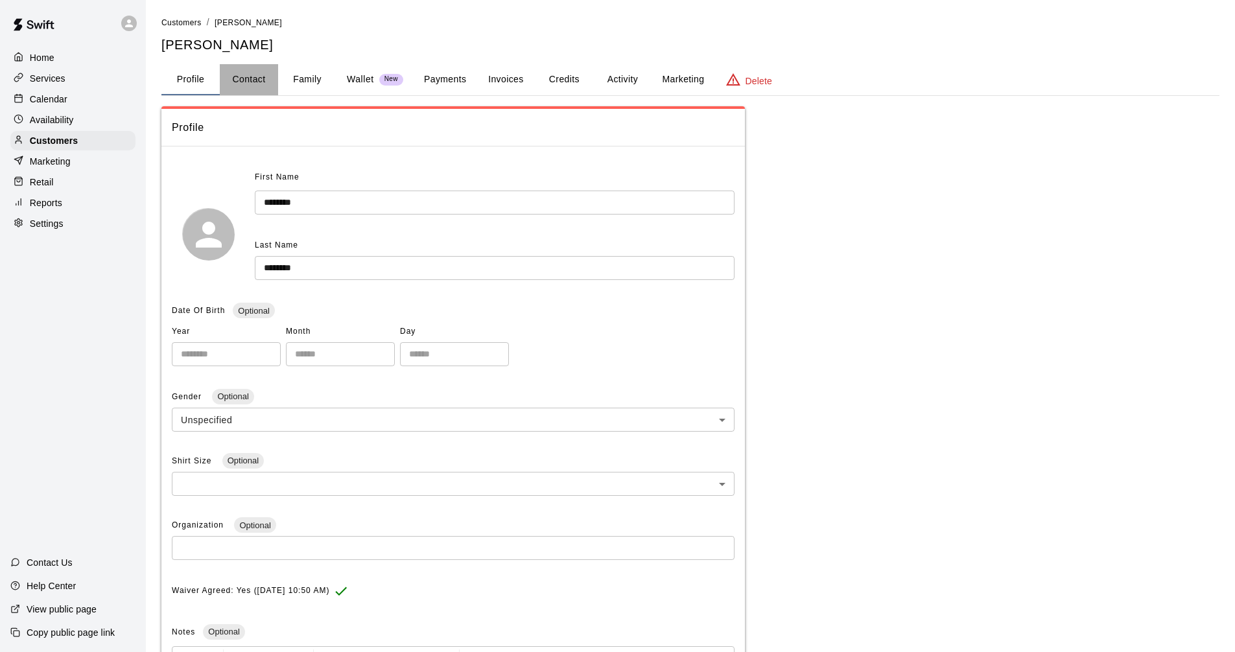
click at [250, 79] on button "Contact" at bounding box center [249, 79] width 58 height 31
select select "**"
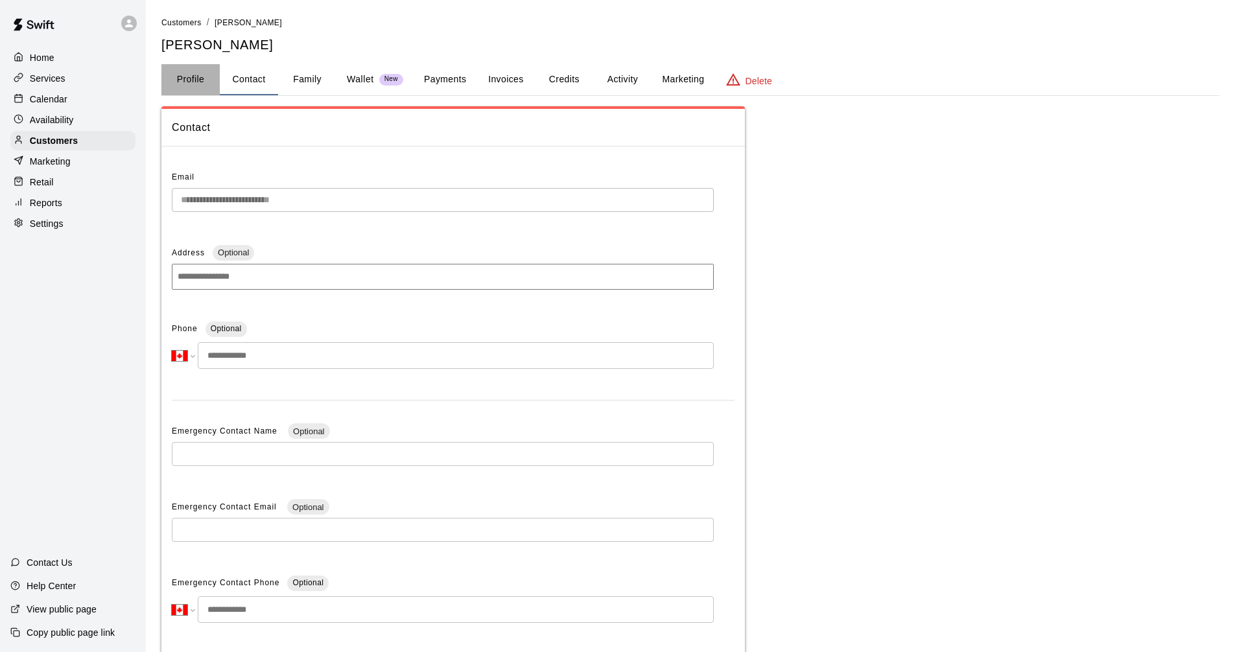
click at [192, 78] on button "Profile" at bounding box center [190, 79] width 58 height 31
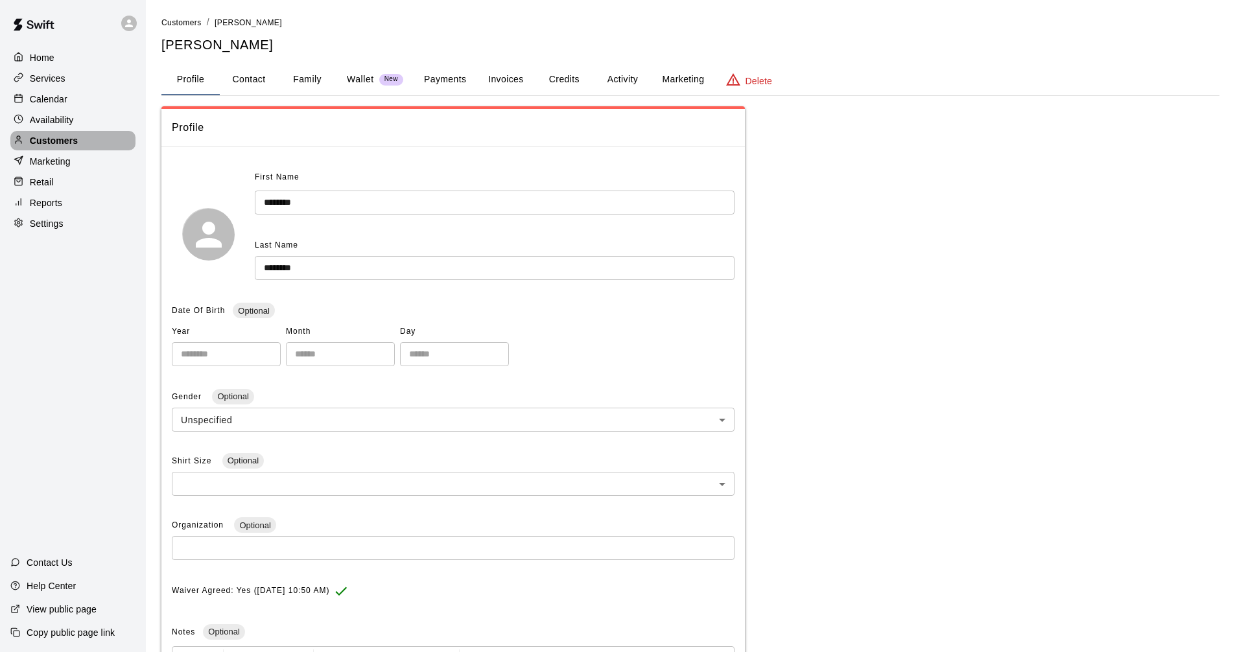
click at [73, 145] on p "Customers" at bounding box center [54, 140] width 48 height 13
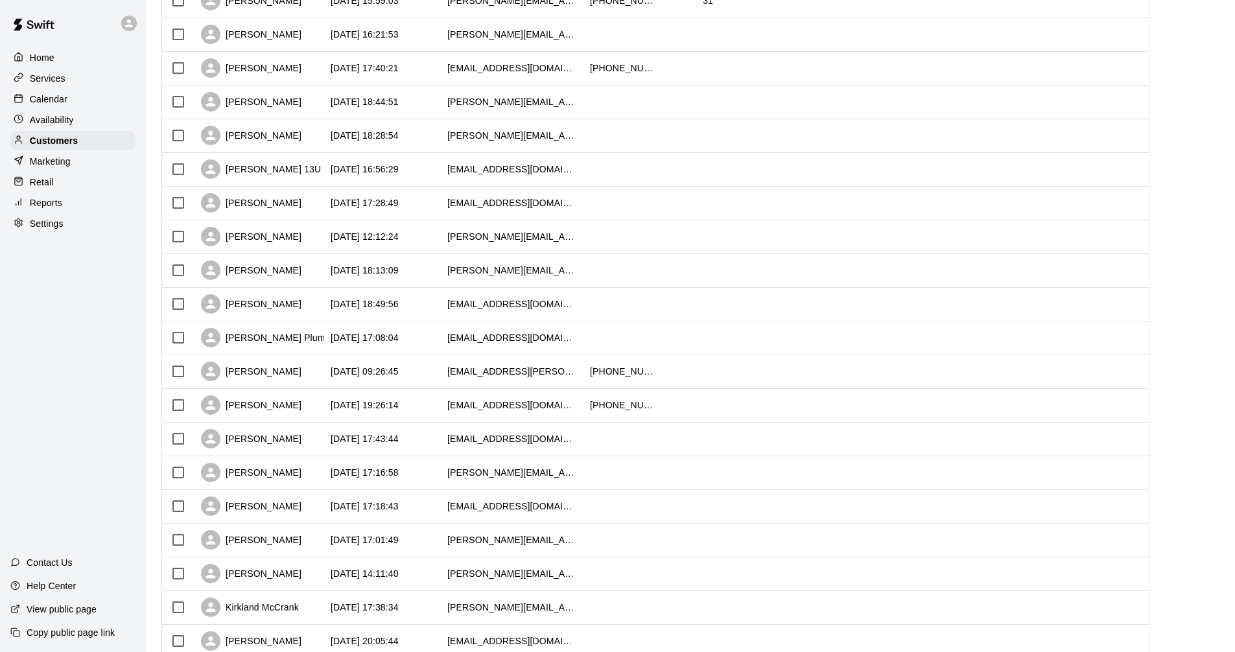
scroll to position [469, 0]
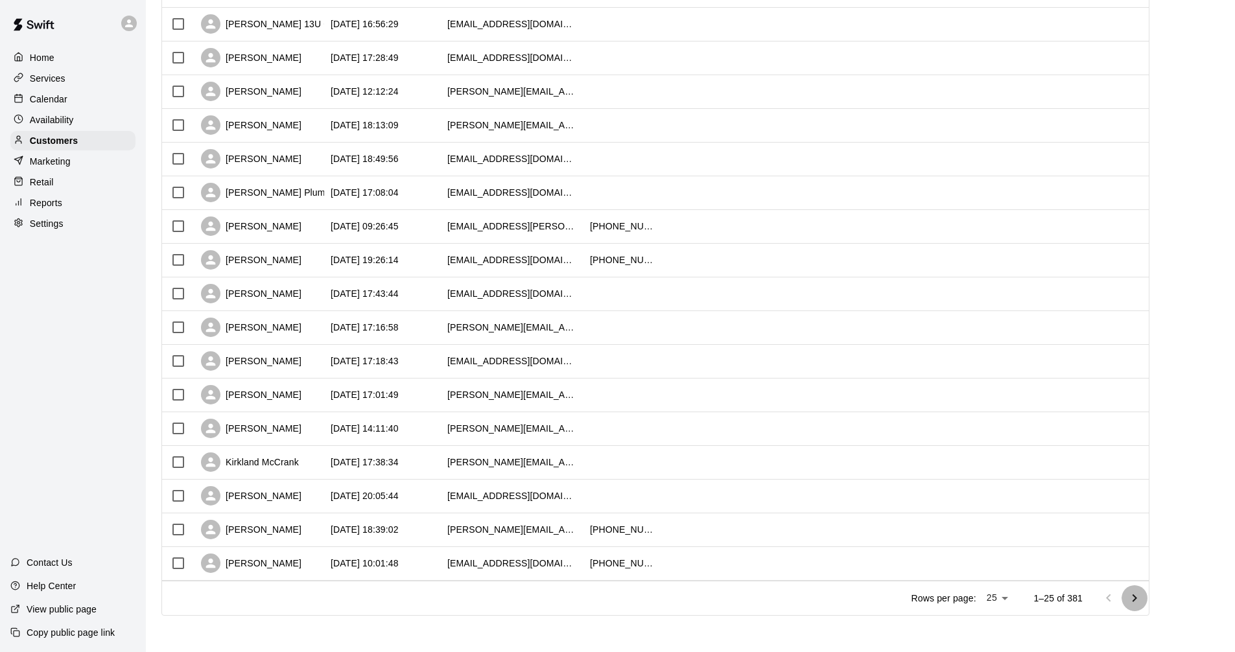
click at [1143, 599] on icon "Go to next page" at bounding box center [1135, 599] width 16 height 16
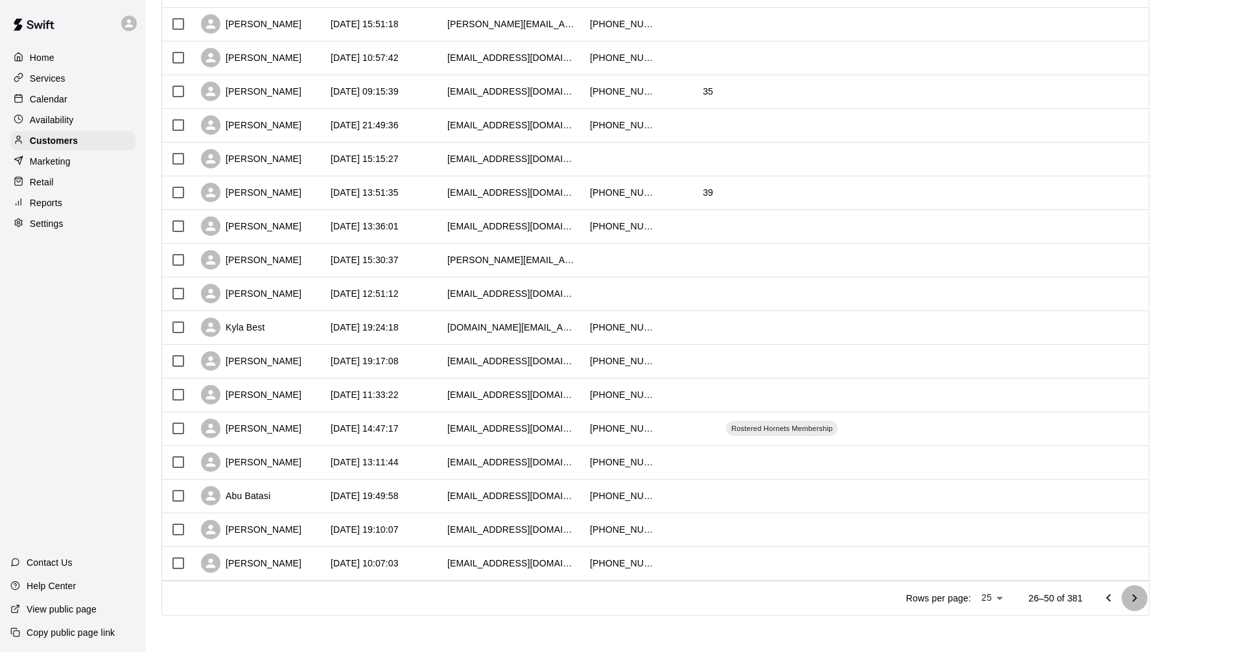
click at [1142, 603] on icon "Go to next page" at bounding box center [1135, 599] width 16 height 16
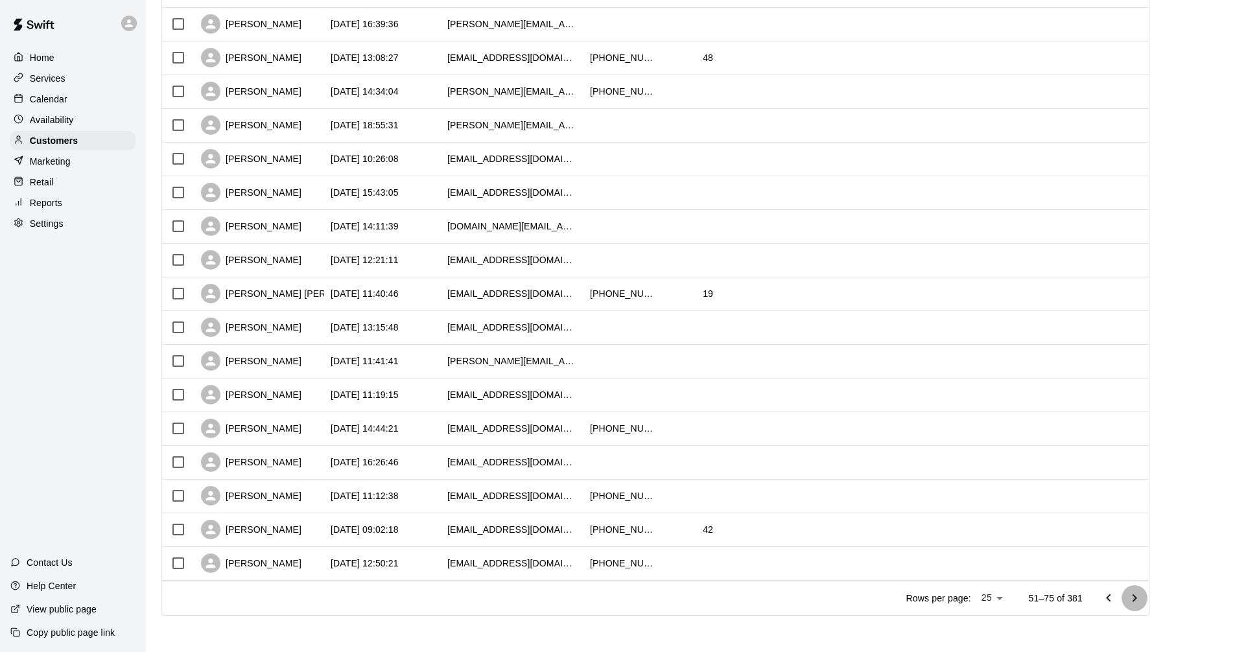
click at [1138, 601] on icon "Go to next page" at bounding box center [1135, 599] width 16 height 16
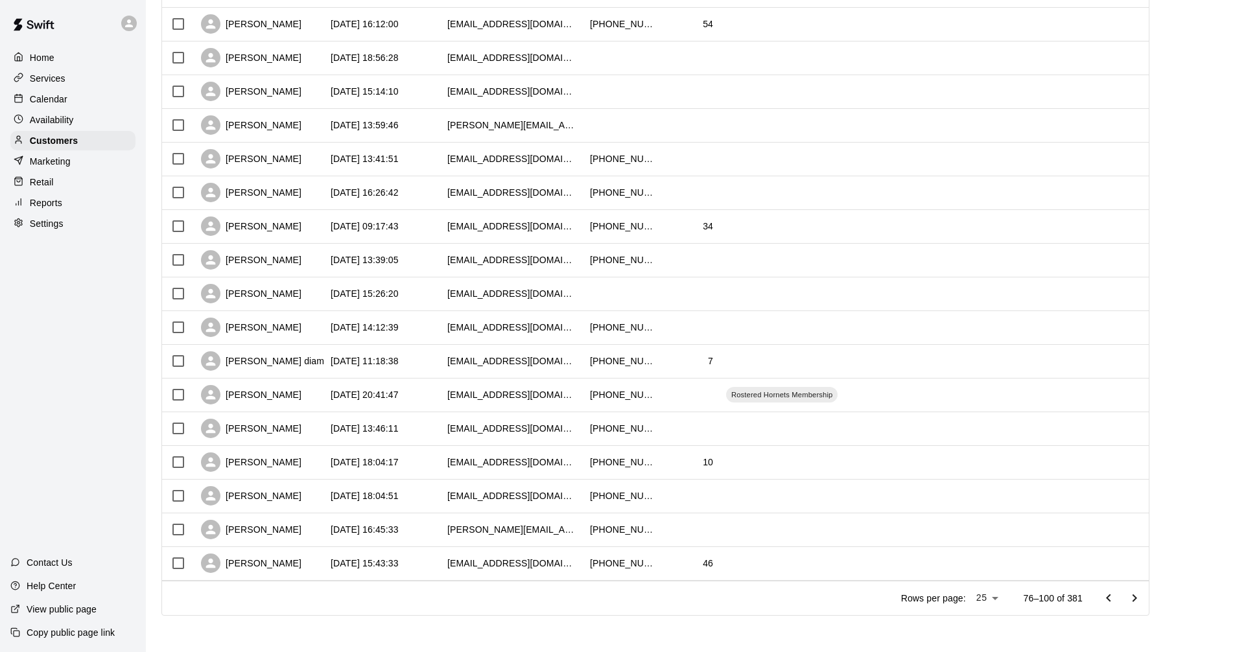
click at [1143, 599] on icon "Go to next page" at bounding box center [1135, 599] width 16 height 16
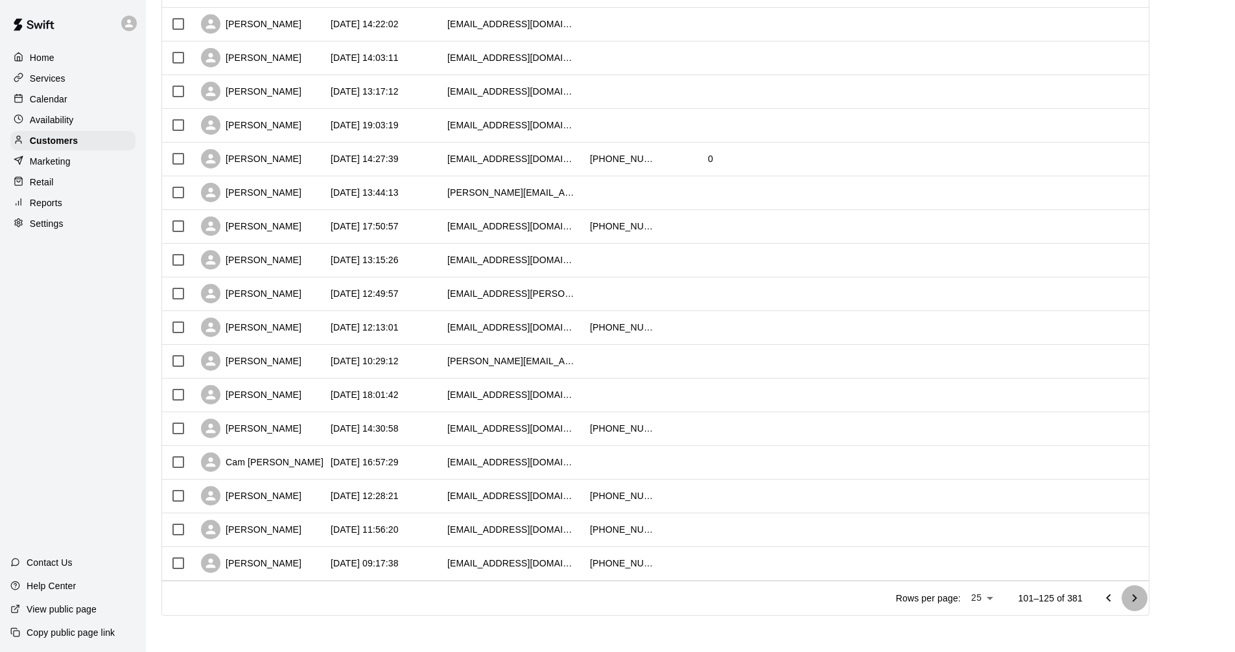
click at [1143, 597] on icon "Go to next page" at bounding box center [1135, 599] width 16 height 16
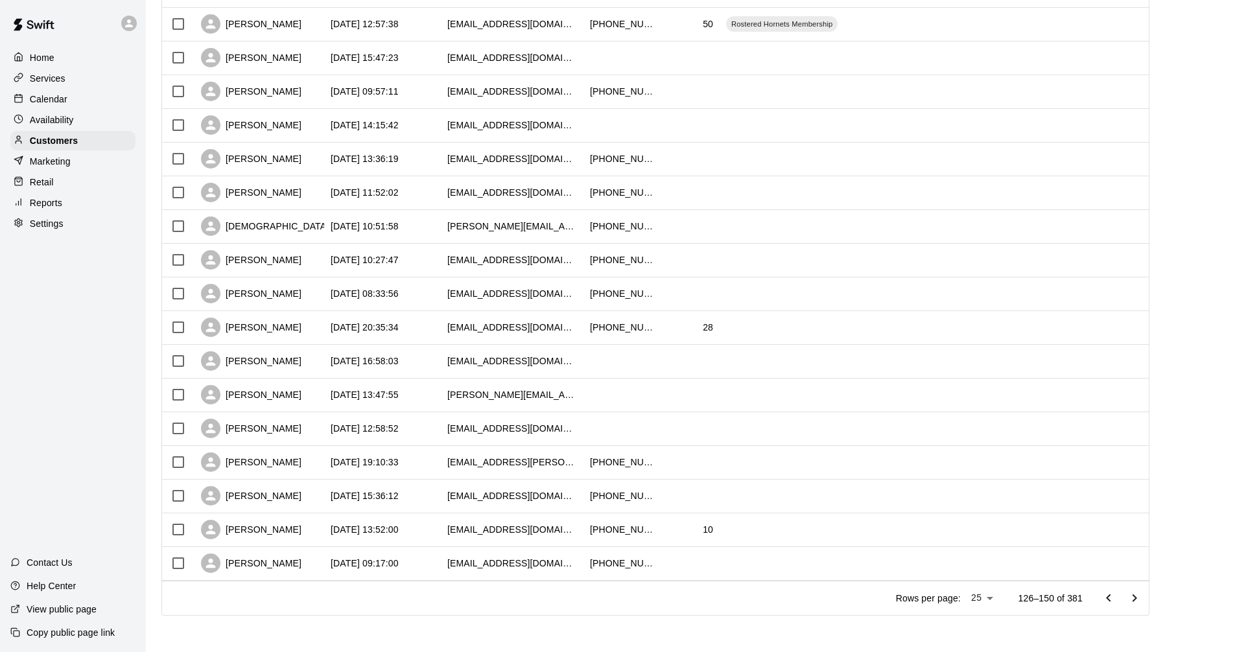
click at [1138, 600] on icon "Go to next page" at bounding box center [1135, 598] width 5 height 8
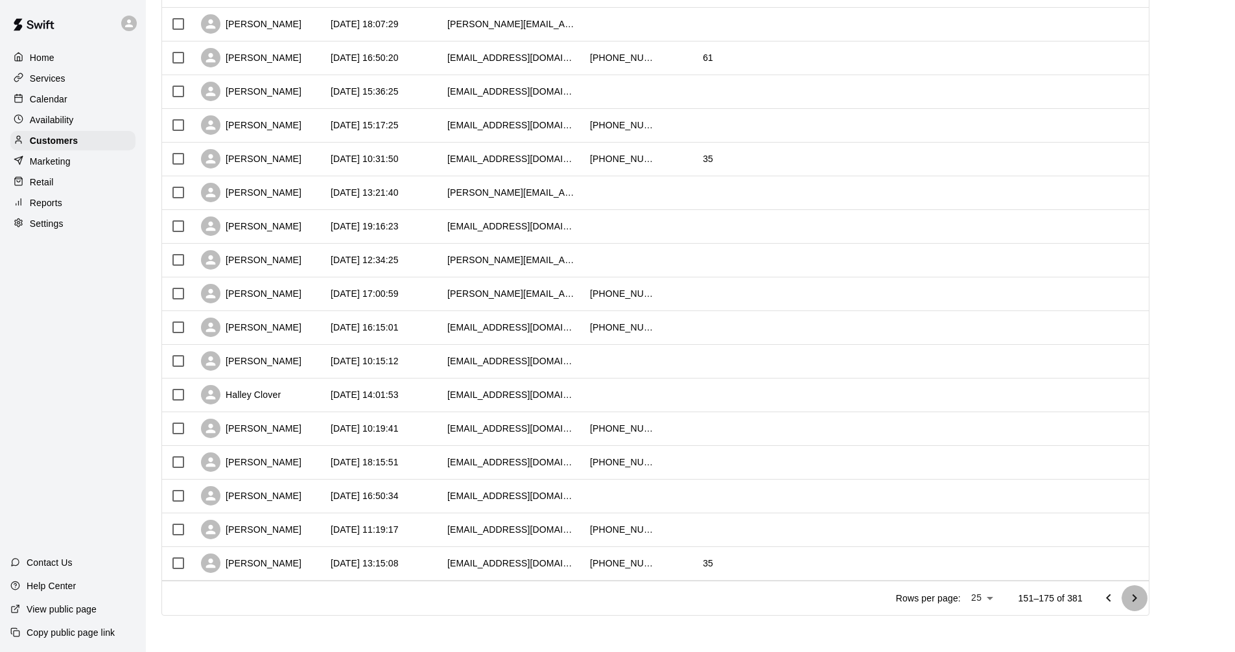
click at [1138, 601] on icon "Go to next page" at bounding box center [1135, 598] width 5 height 8
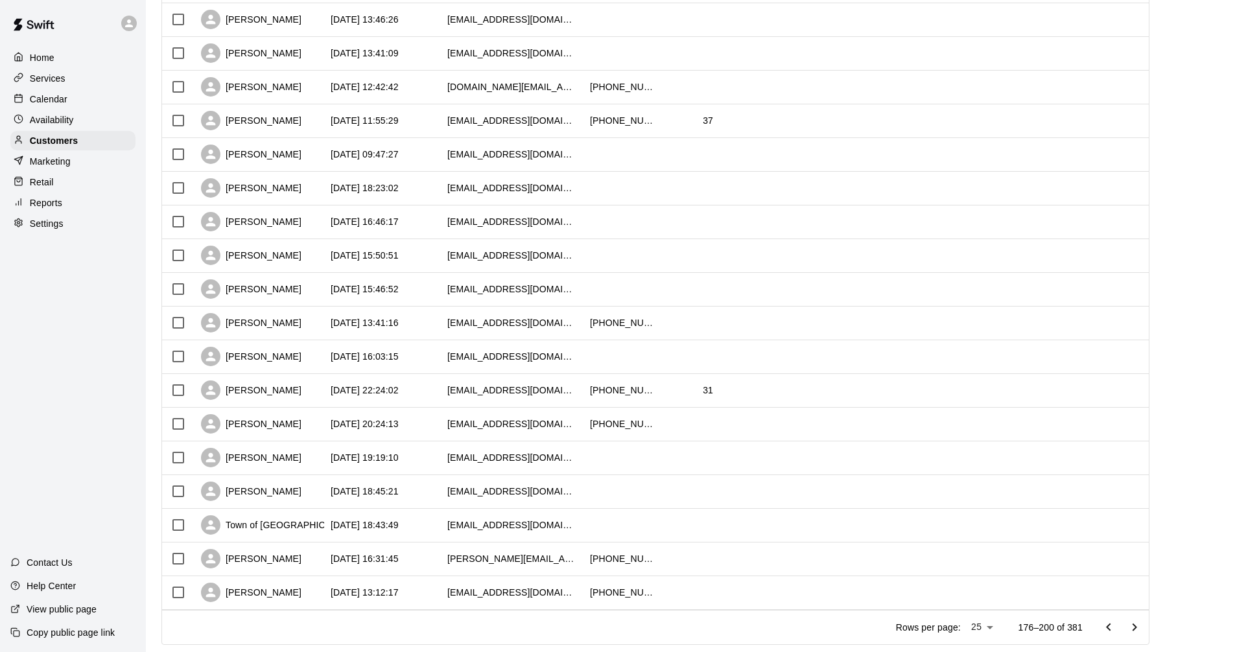
scroll to position [454, 0]
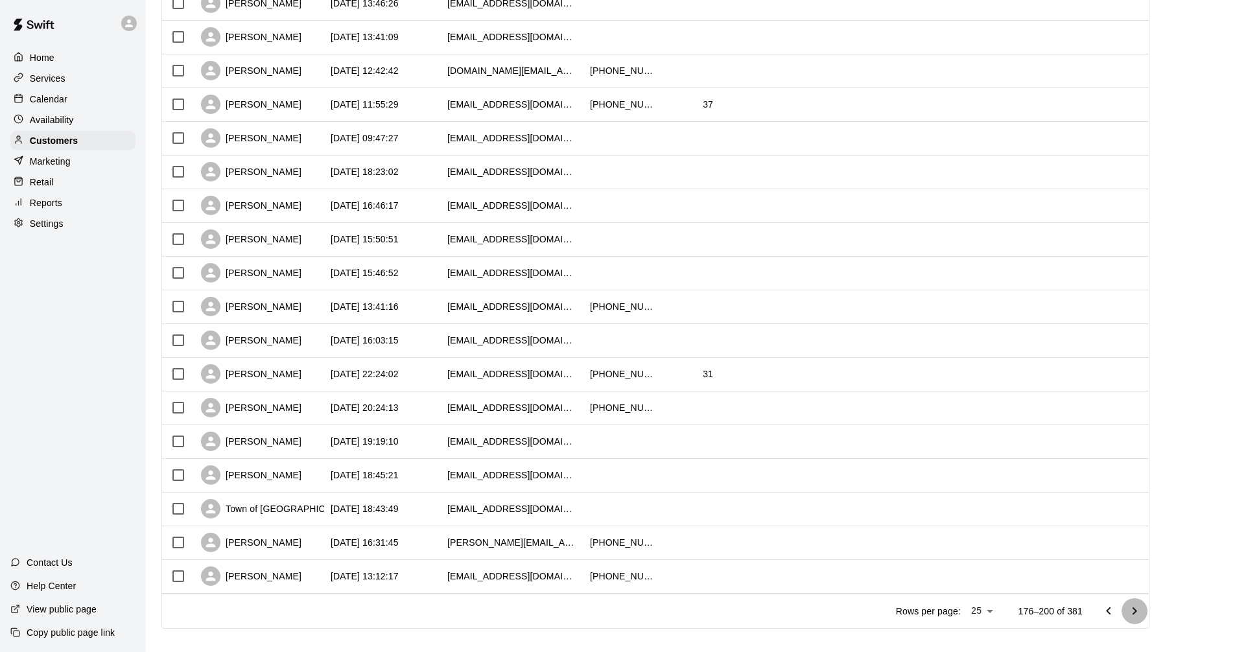
click at [1142, 614] on icon "Go to next page" at bounding box center [1135, 612] width 16 height 16
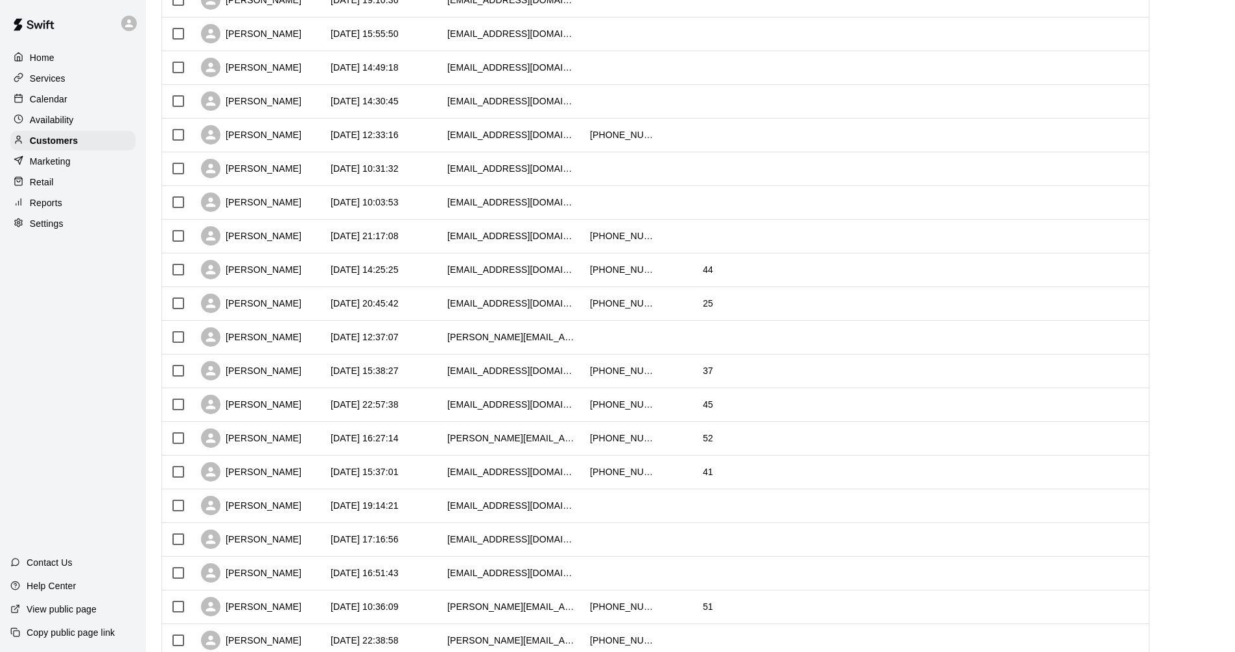
scroll to position [389, 0]
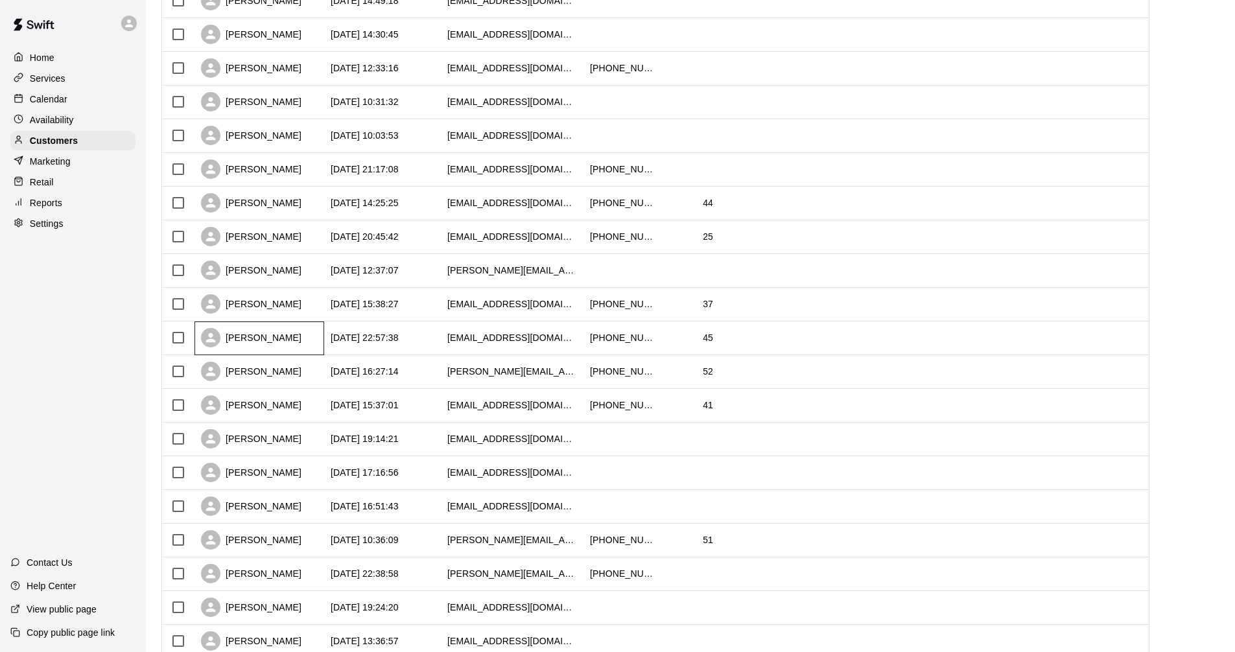
click at [252, 338] on div "[PERSON_NAME]" at bounding box center [251, 337] width 101 height 19
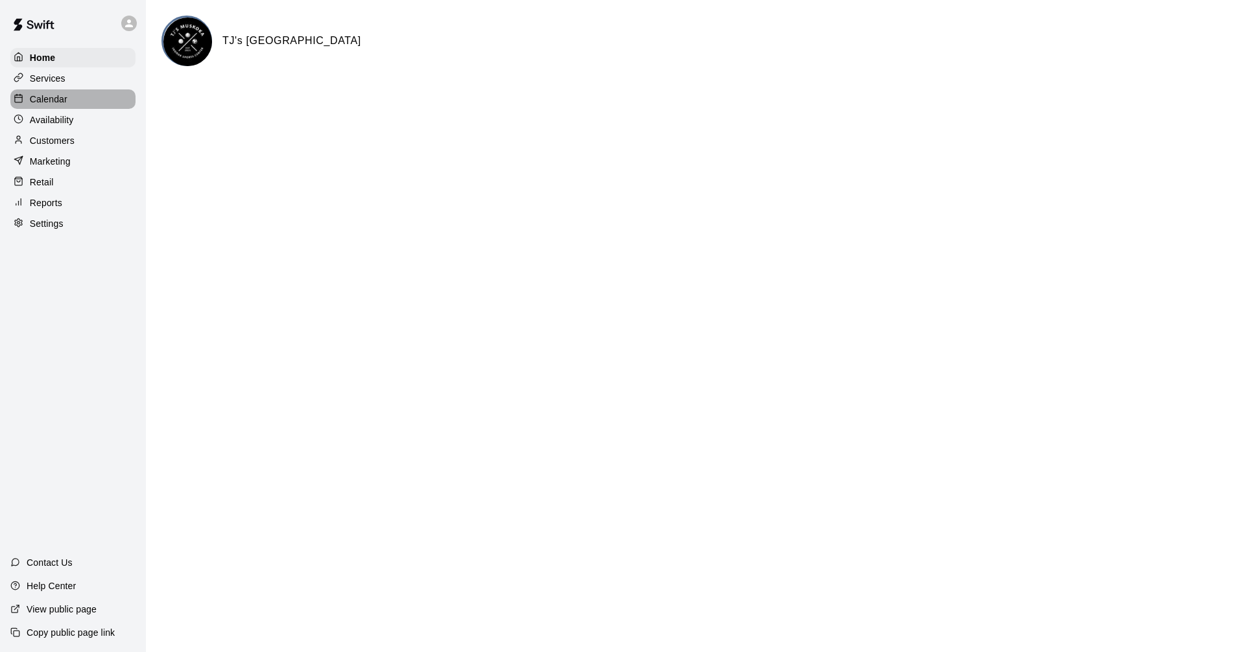
click at [50, 99] on p "Calendar" at bounding box center [49, 99] width 38 height 13
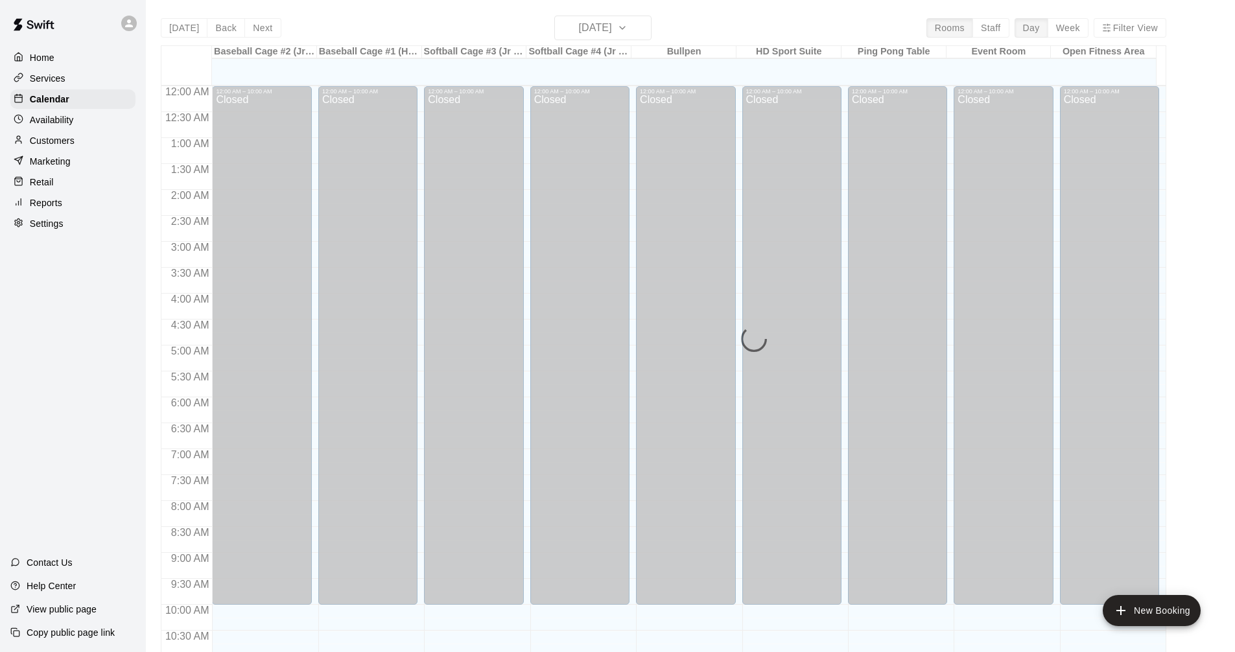
scroll to position [625, 0]
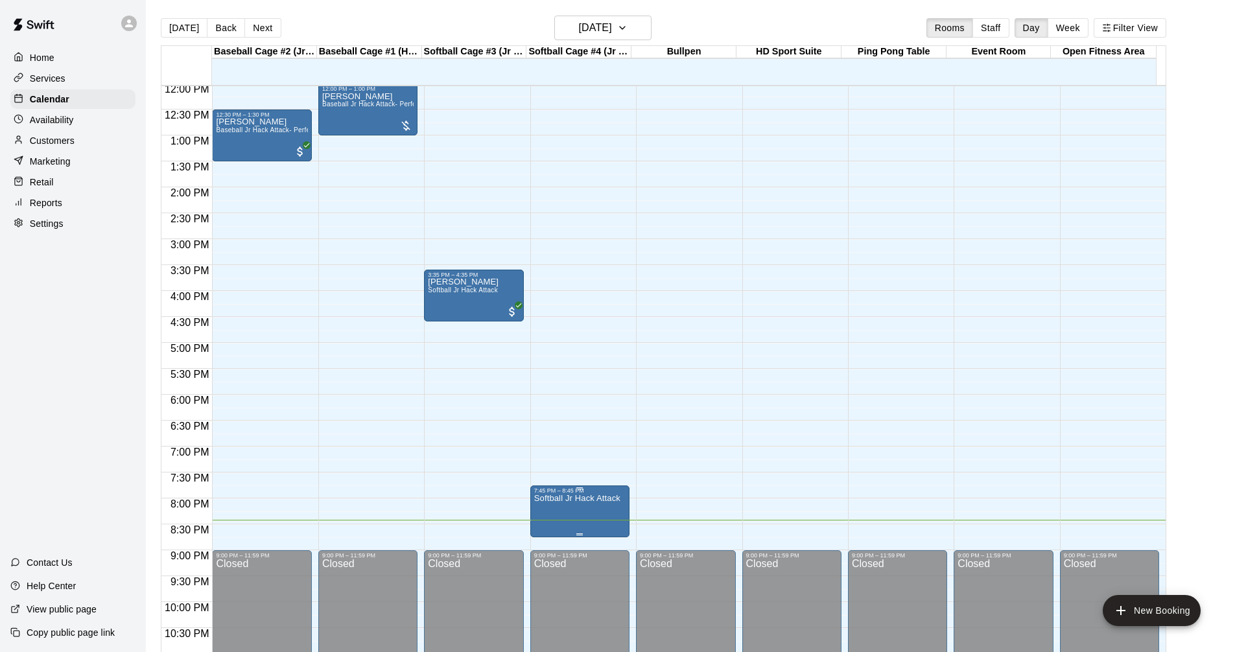
drag, startPoint x: 577, startPoint y: 502, endPoint x: 545, endPoint y: 505, distance: 31.3
click at [545, 499] on p "Softball Jr Hack Attack" at bounding box center [577, 499] width 86 height 0
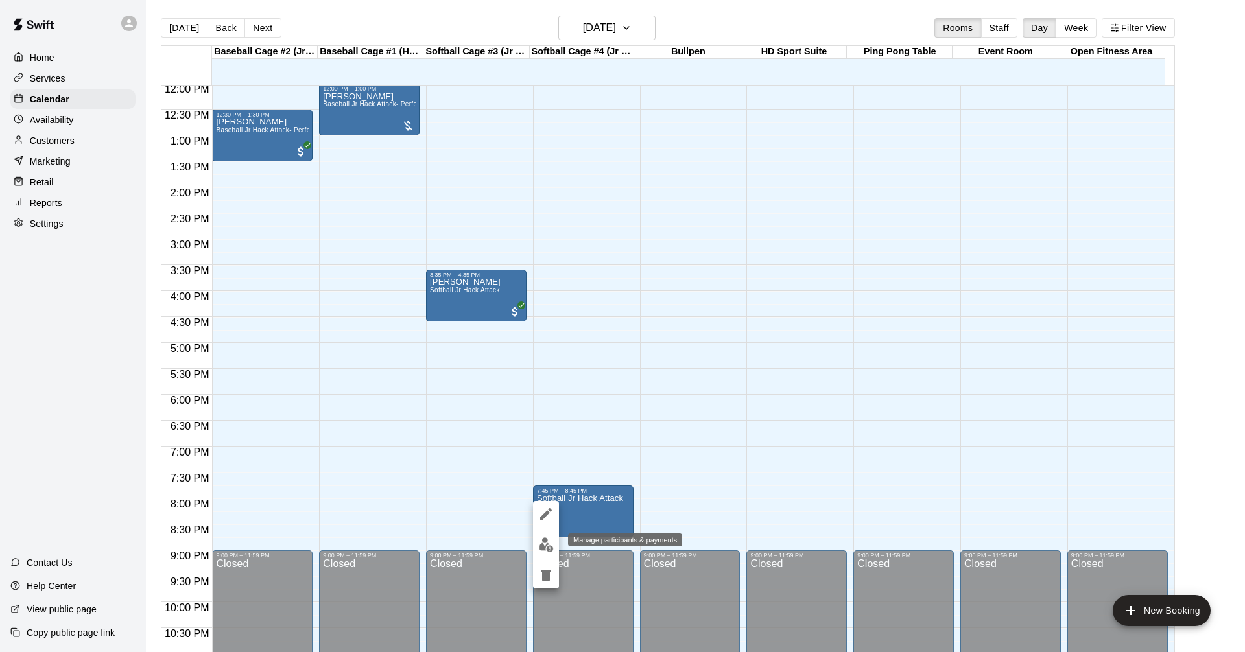
click at [539, 542] on img "edit" at bounding box center [546, 545] width 15 height 15
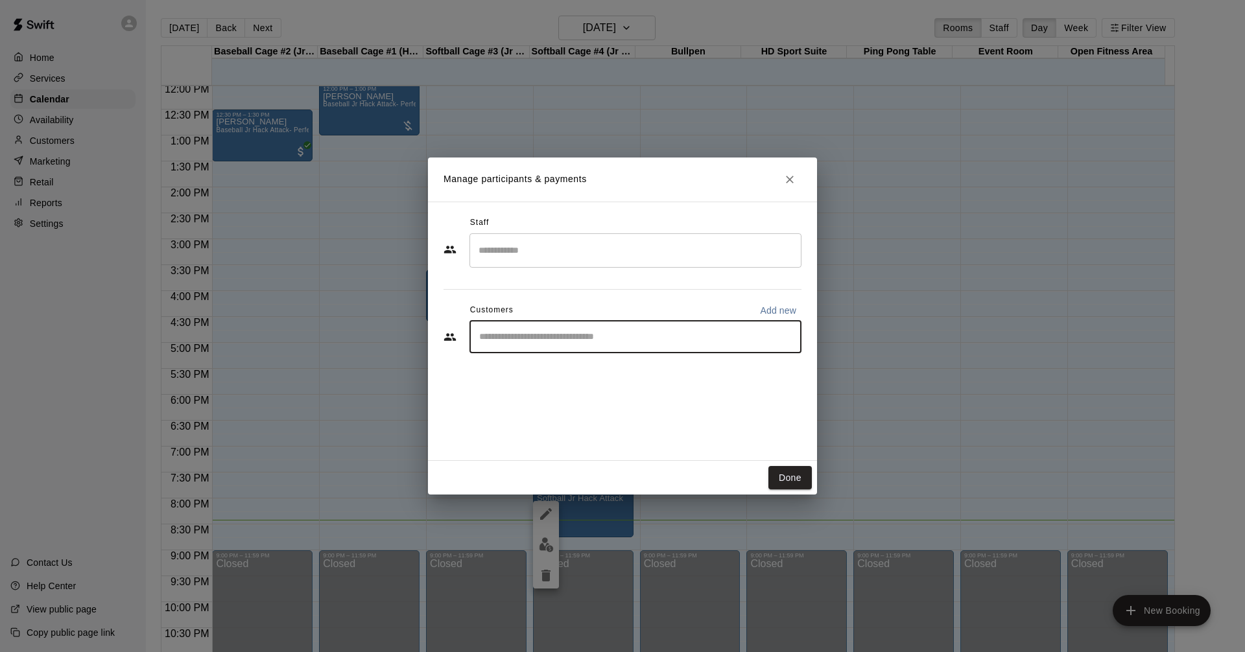
click at [529, 341] on input "Start typing to search customers..." at bounding box center [635, 337] width 320 height 13
type input "*"
type input "***"
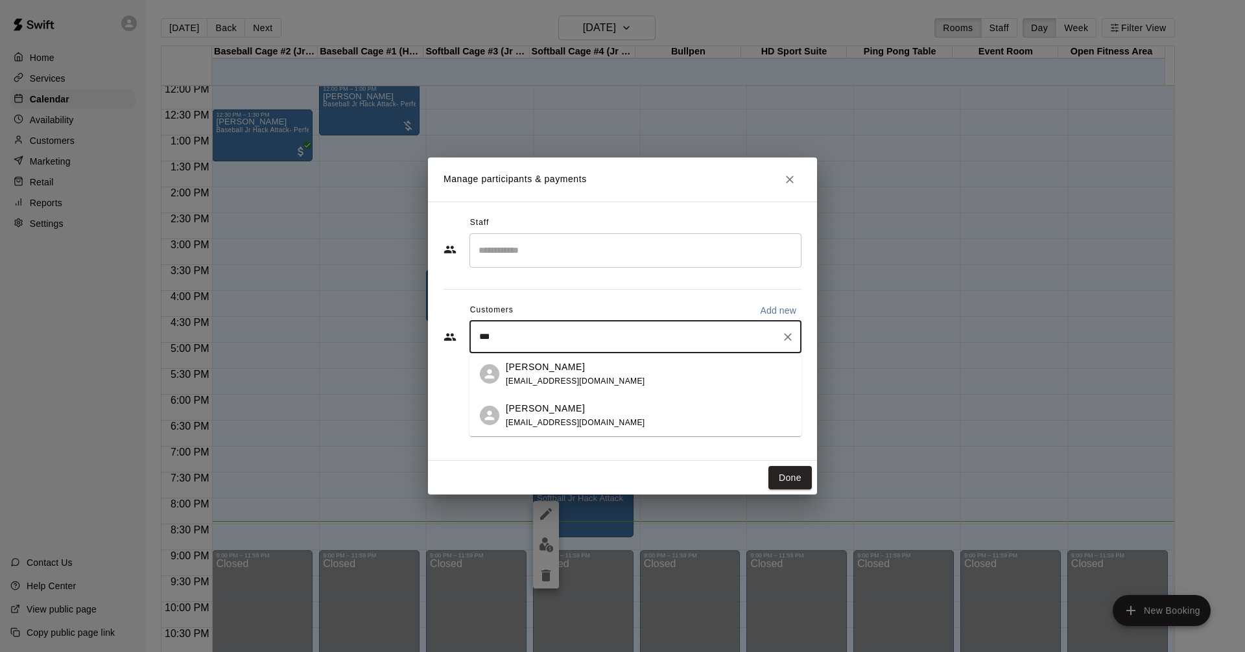
click at [535, 422] on span "jaetho09@hotmail.com" at bounding box center [575, 422] width 139 height 9
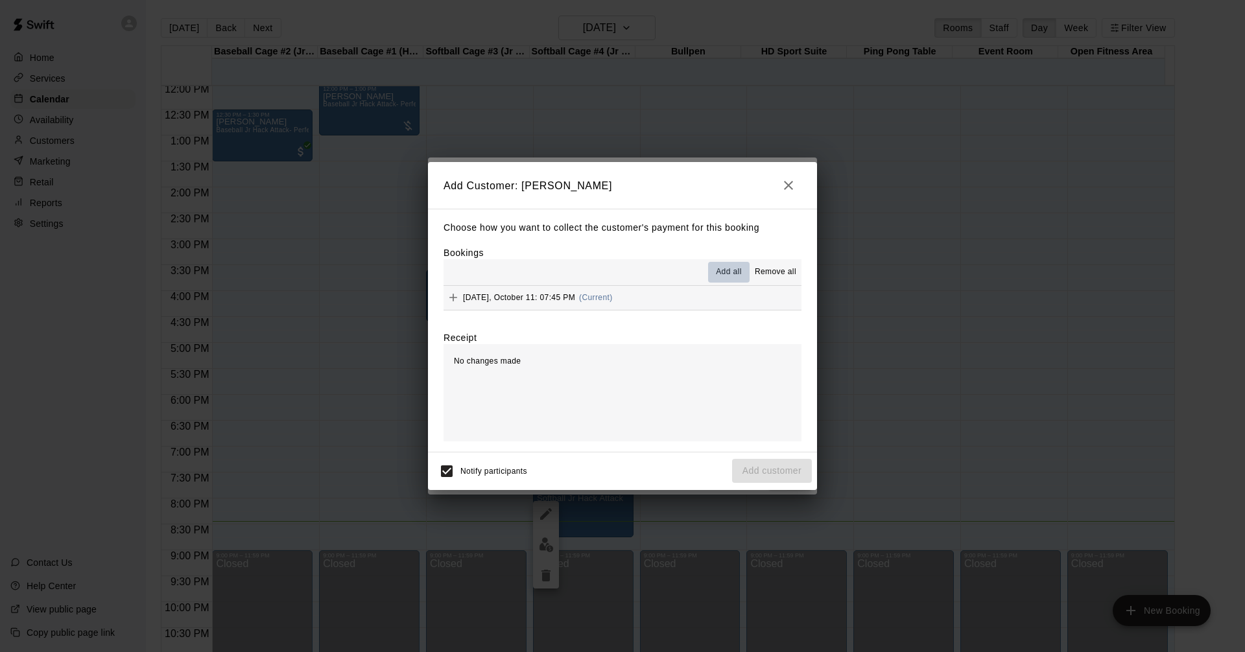
click at [730, 270] on span "Add all" at bounding box center [729, 272] width 26 height 13
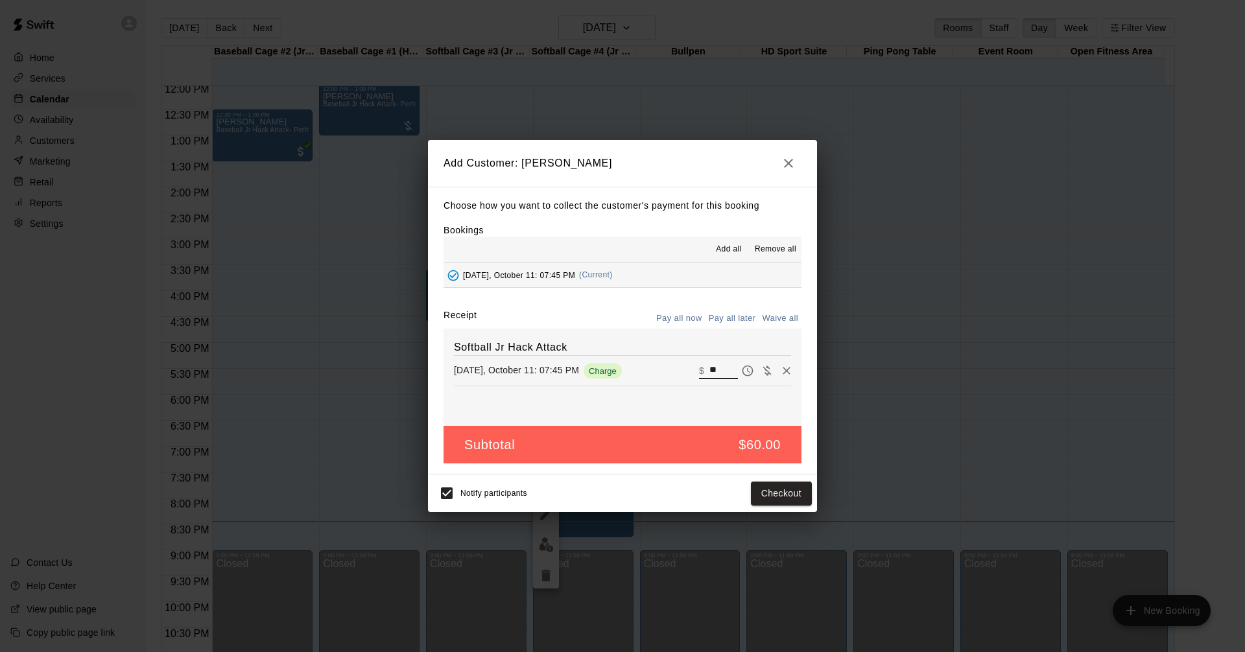
click at [710, 372] on input "**" at bounding box center [724, 371] width 29 height 17
type input "**"
click at [775, 492] on button "Checkout" at bounding box center [781, 494] width 61 height 24
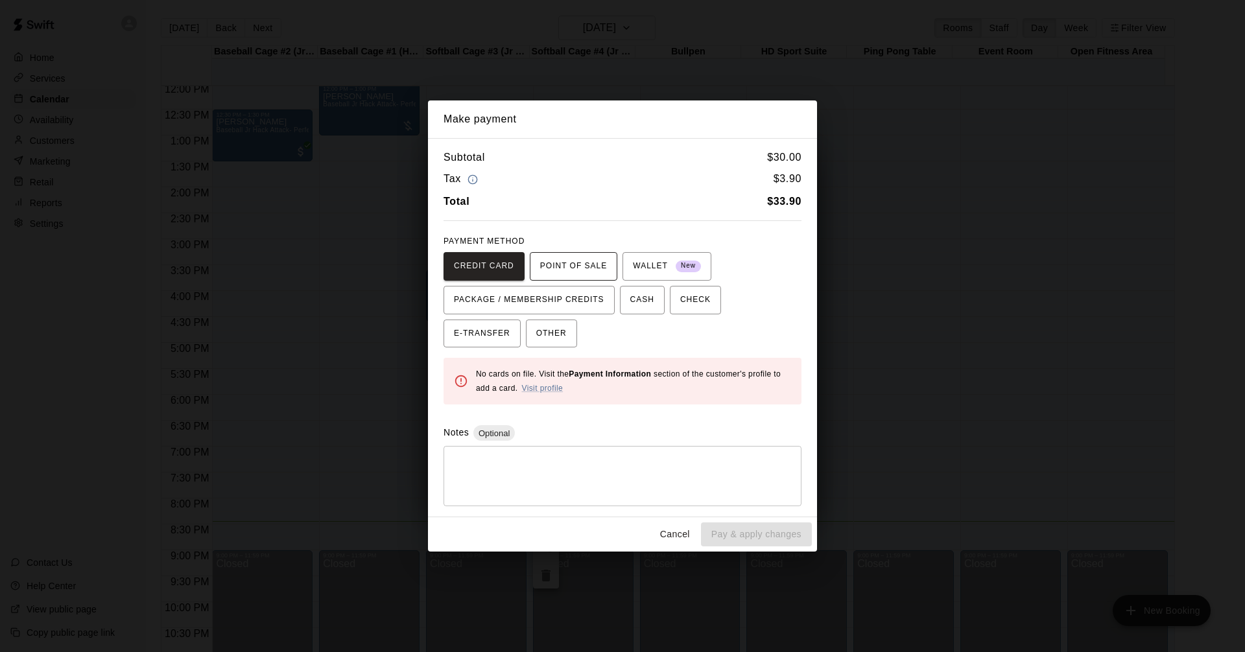
click at [584, 270] on span "POINT OF SALE" at bounding box center [573, 266] width 67 height 21
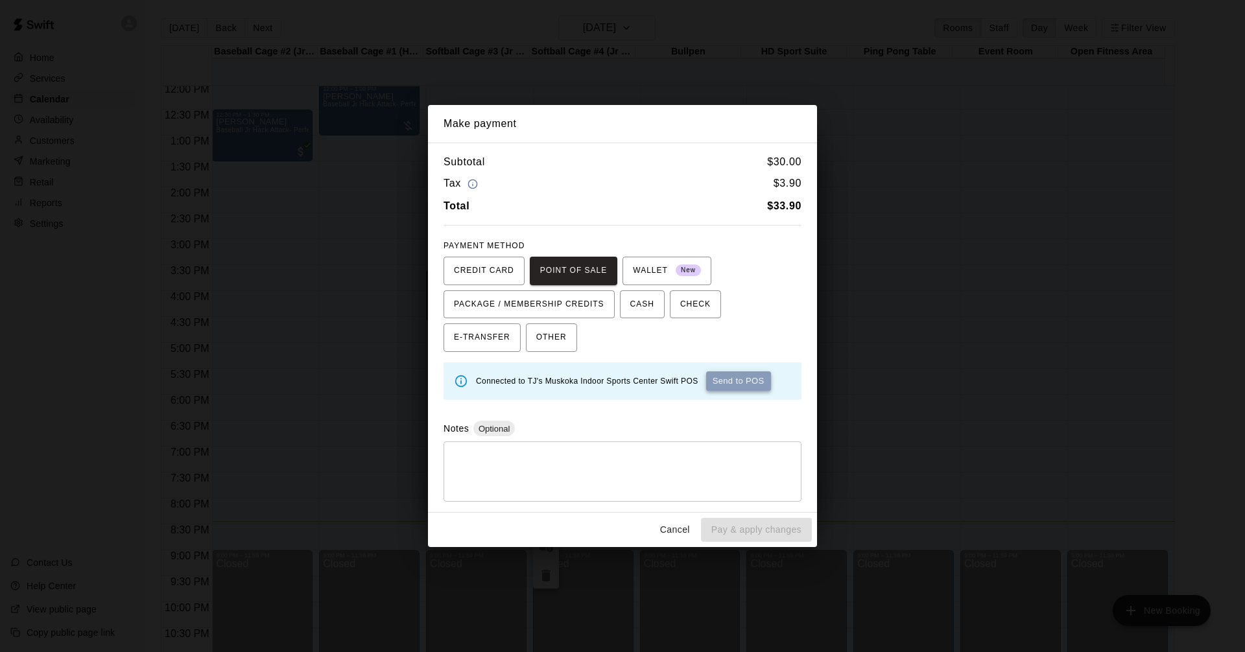
click at [735, 380] on button "Send to POS" at bounding box center [738, 381] width 65 height 19
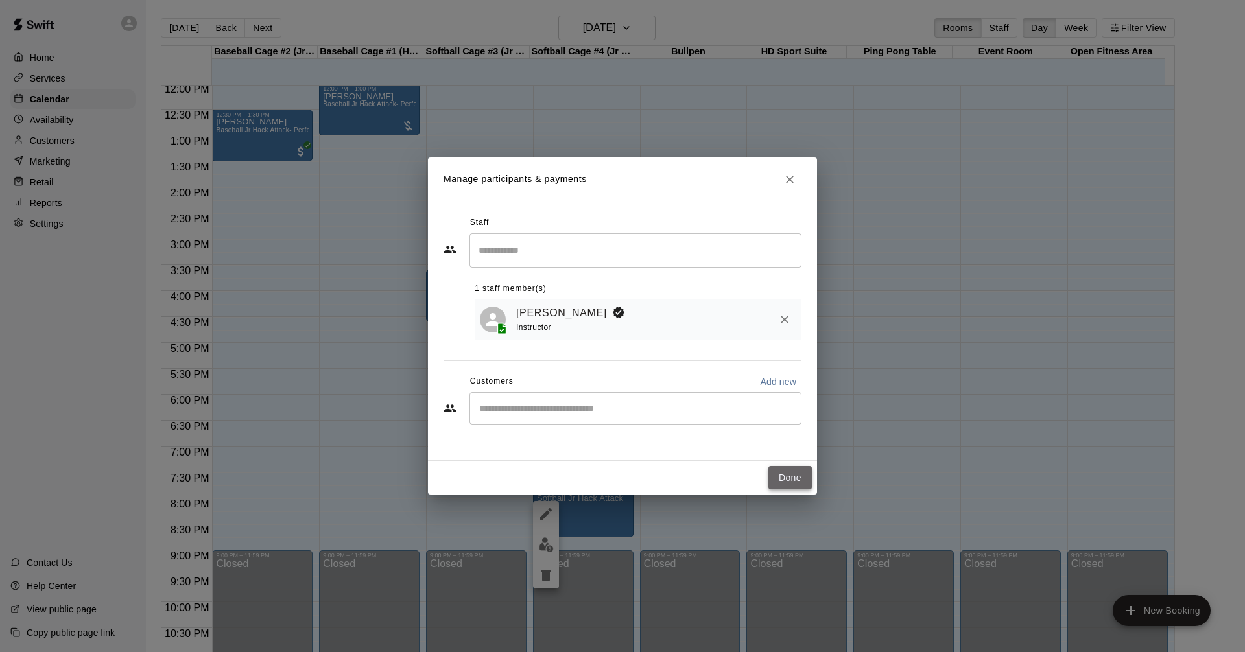
click at [778, 477] on button "Done" at bounding box center [790, 478] width 43 height 24
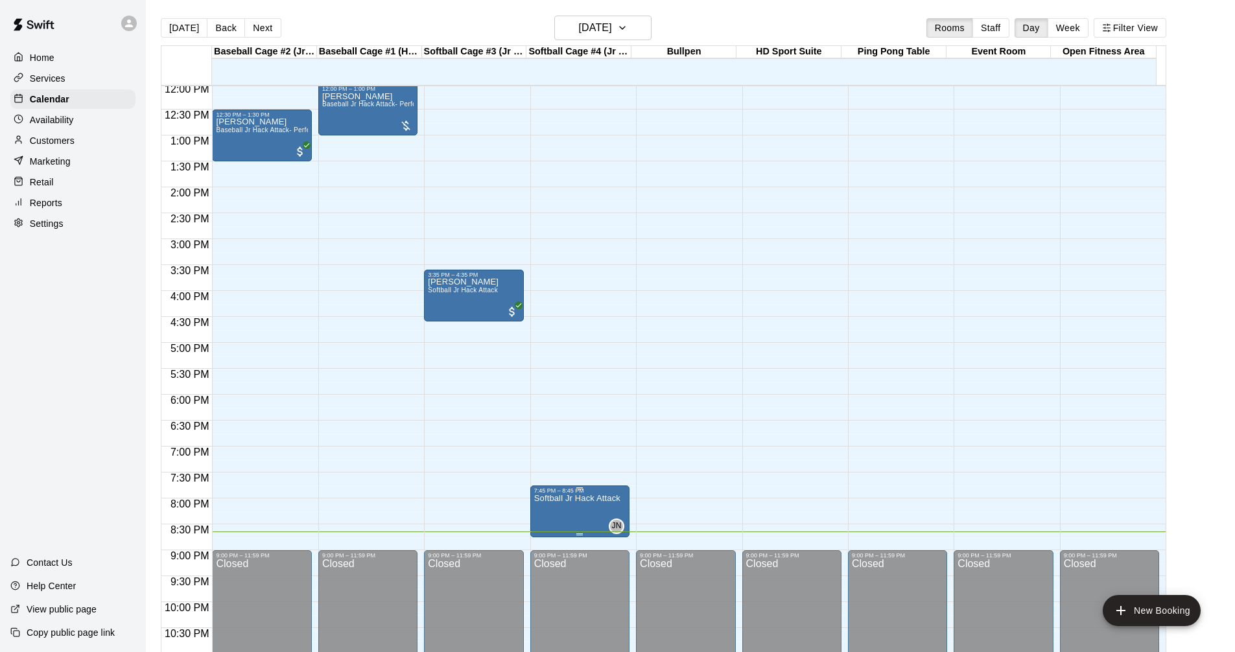
drag, startPoint x: 579, startPoint y: 510, endPoint x: 561, endPoint y: 504, distance: 18.7
click at [561, 499] on p "Softball Jr Hack Attack" at bounding box center [577, 499] width 86 height 0
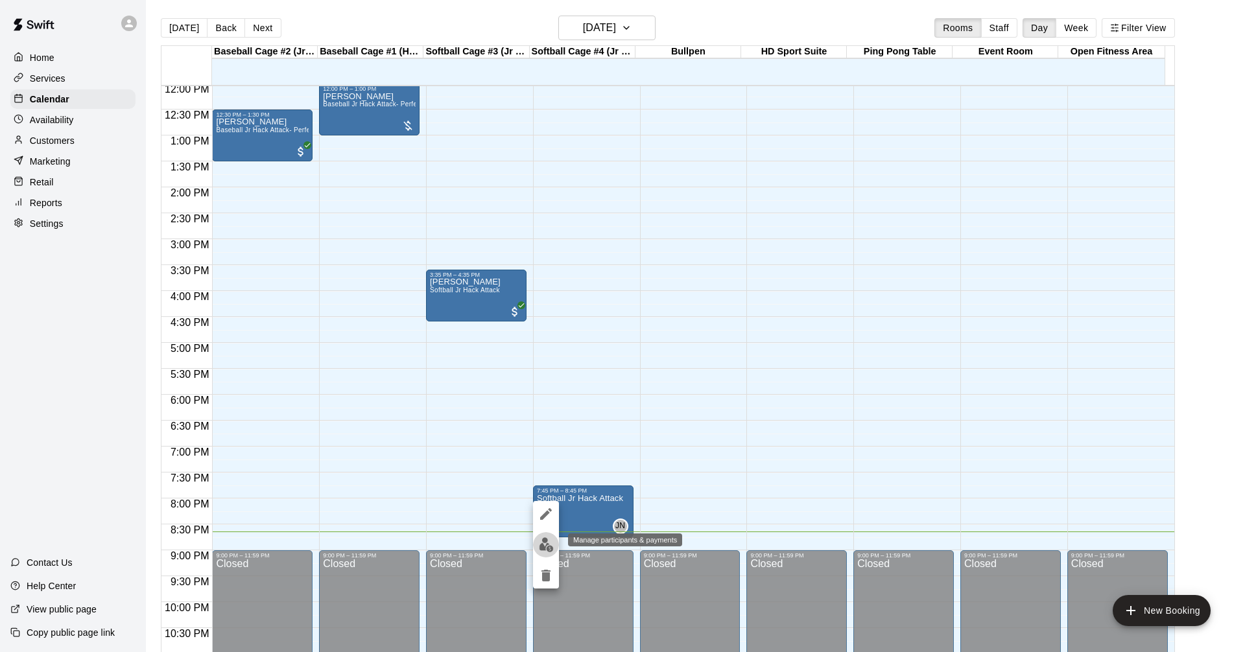
click at [542, 547] on img "edit" at bounding box center [546, 545] width 15 height 15
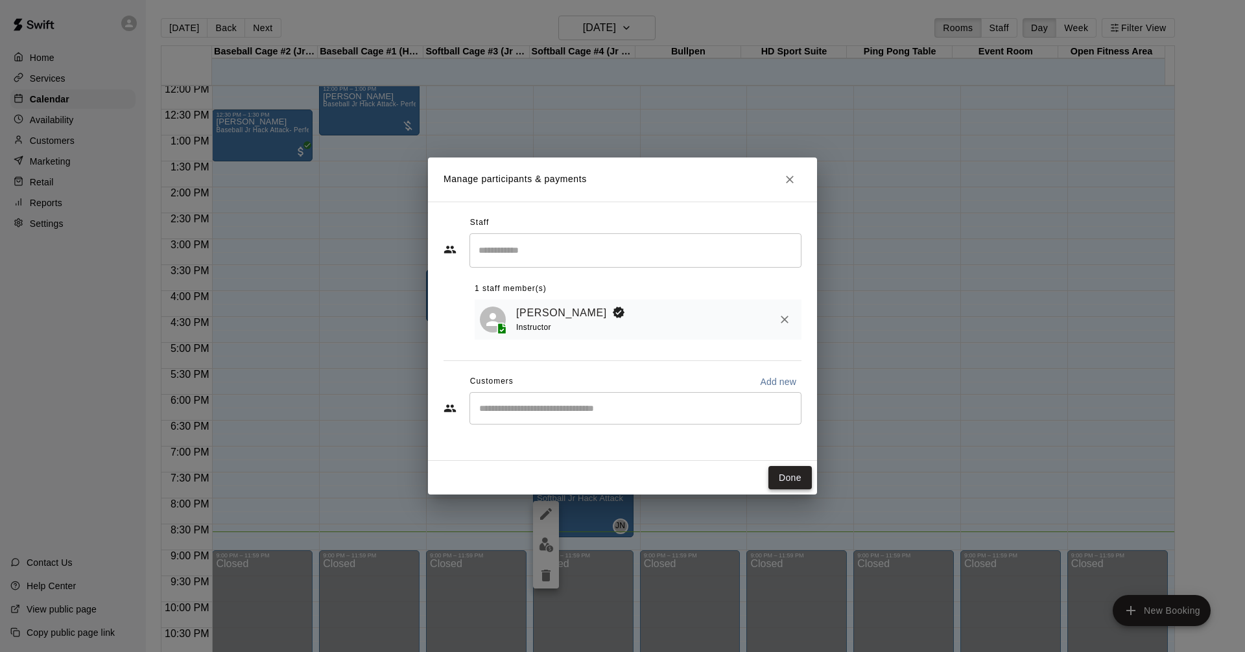
click at [792, 478] on button "Done" at bounding box center [790, 478] width 43 height 24
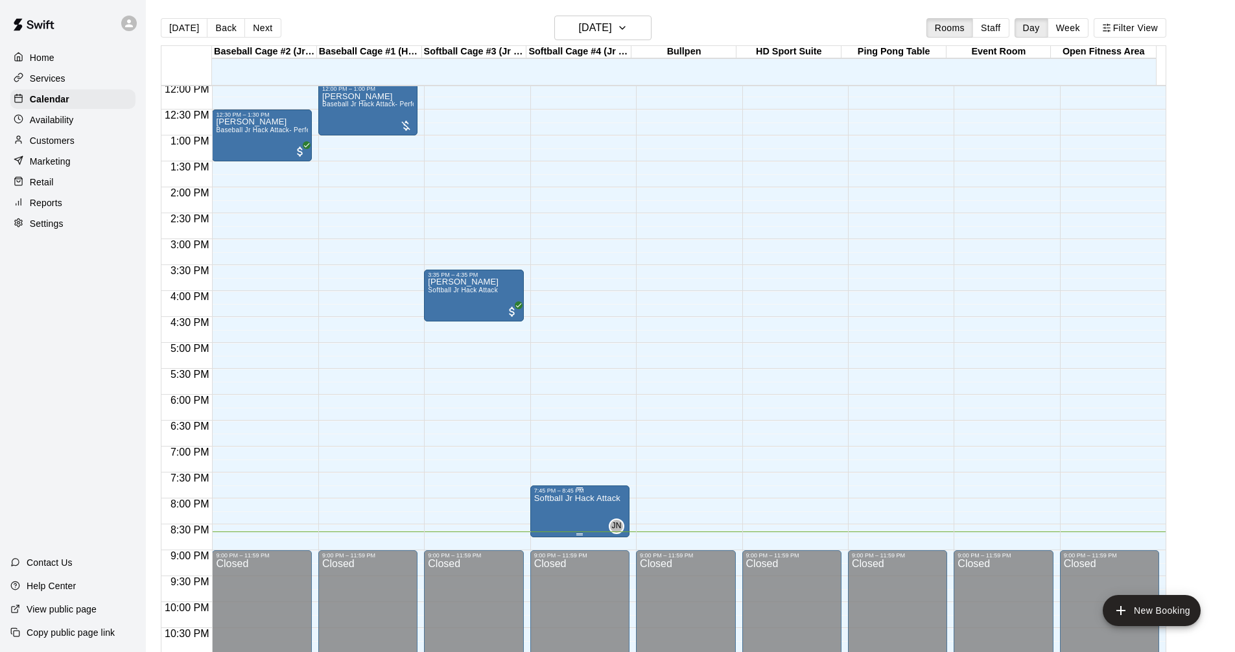
drag, startPoint x: 569, startPoint y: 508, endPoint x: 549, endPoint y: 506, distance: 20.3
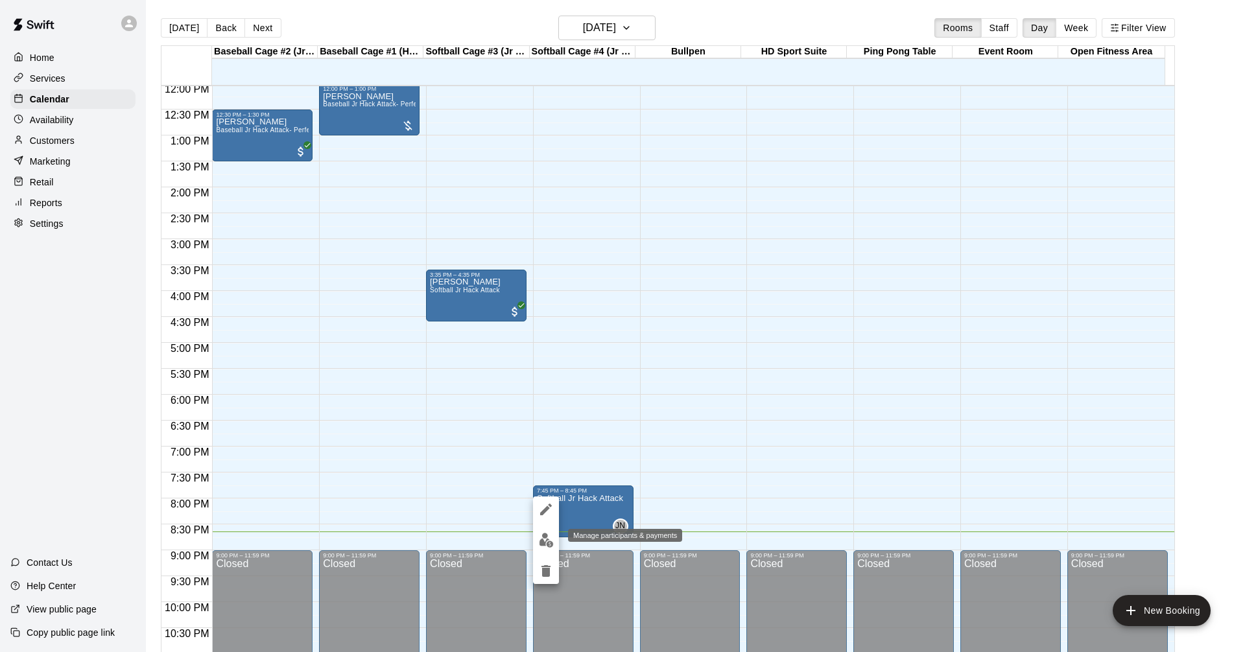
click at [545, 545] on img "edit" at bounding box center [546, 540] width 15 height 15
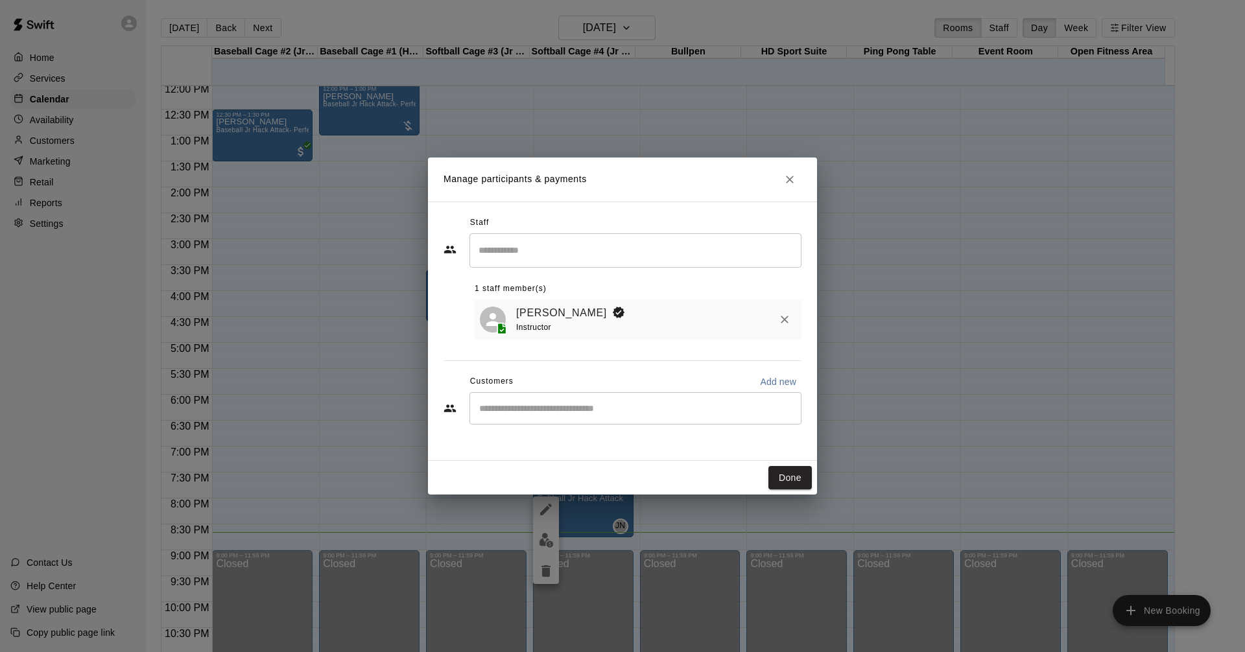
click at [549, 414] on input "Start typing to search customers..." at bounding box center [635, 408] width 320 height 13
type input "*"
type input "***"
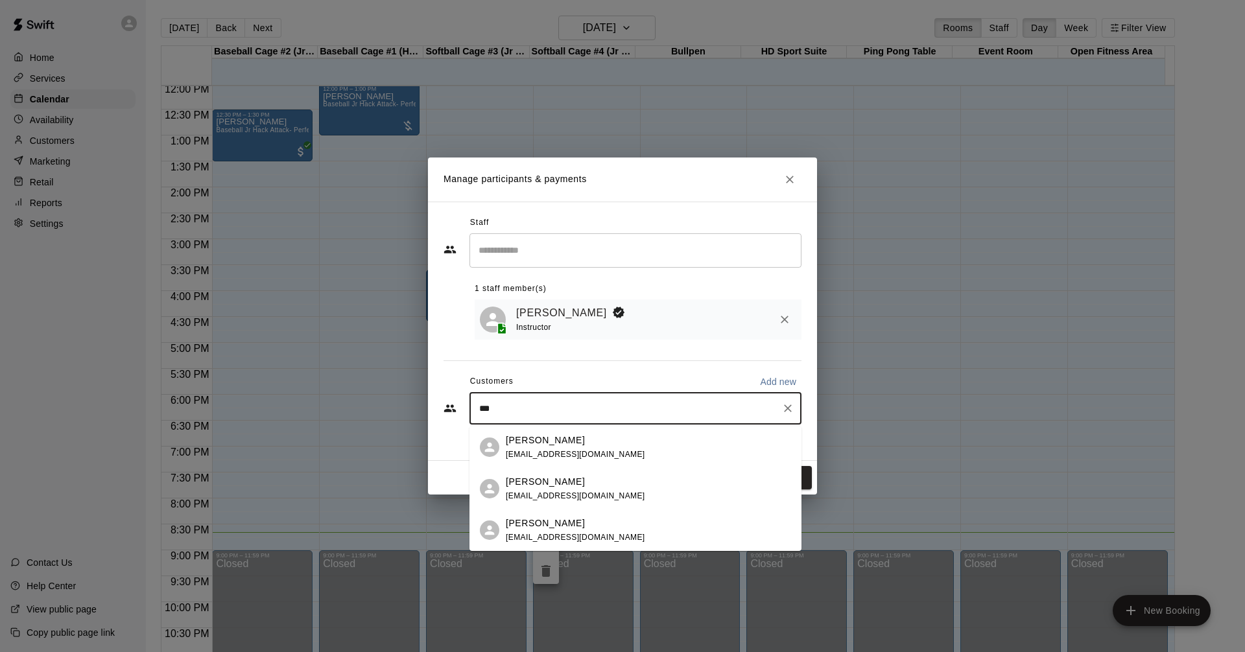
click at [557, 533] on span "jaetho09@hotmail.com" at bounding box center [575, 537] width 139 height 9
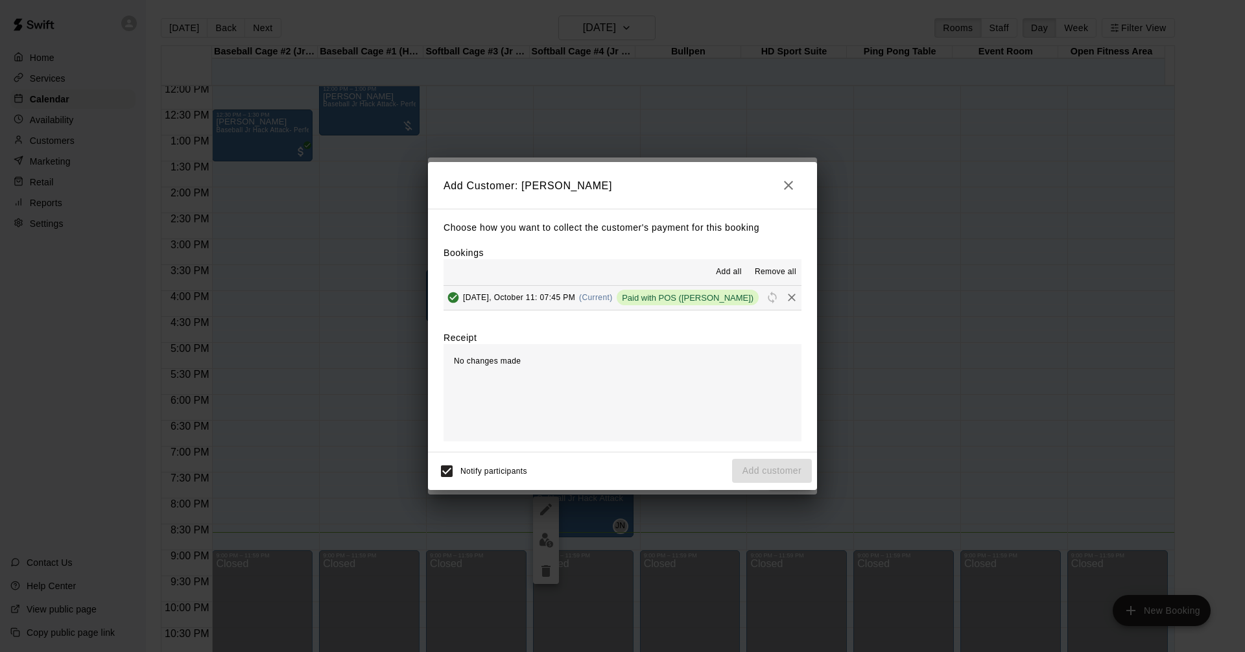
click at [730, 269] on span "Add all" at bounding box center [729, 272] width 26 height 13
click at [792, 184] on icon "button" at bounding box center [789, 186] width 16 height 16
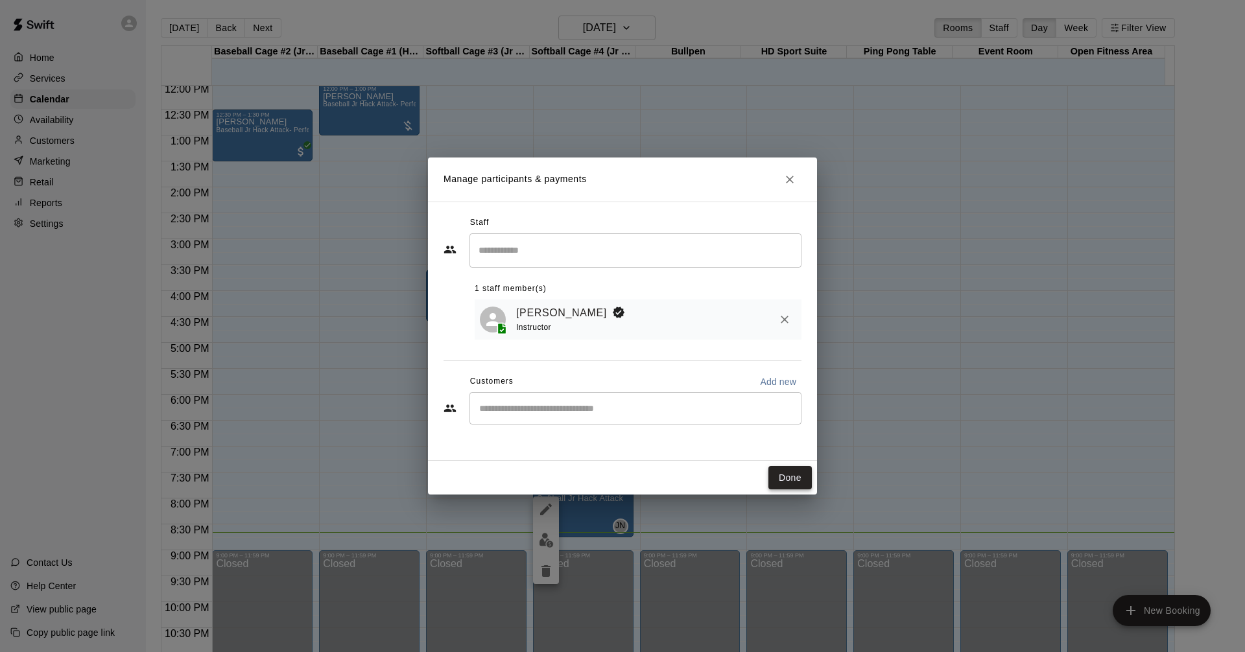
click at [789, 476] on button "Done" at bounding box center [790, 478] width 43 height 24
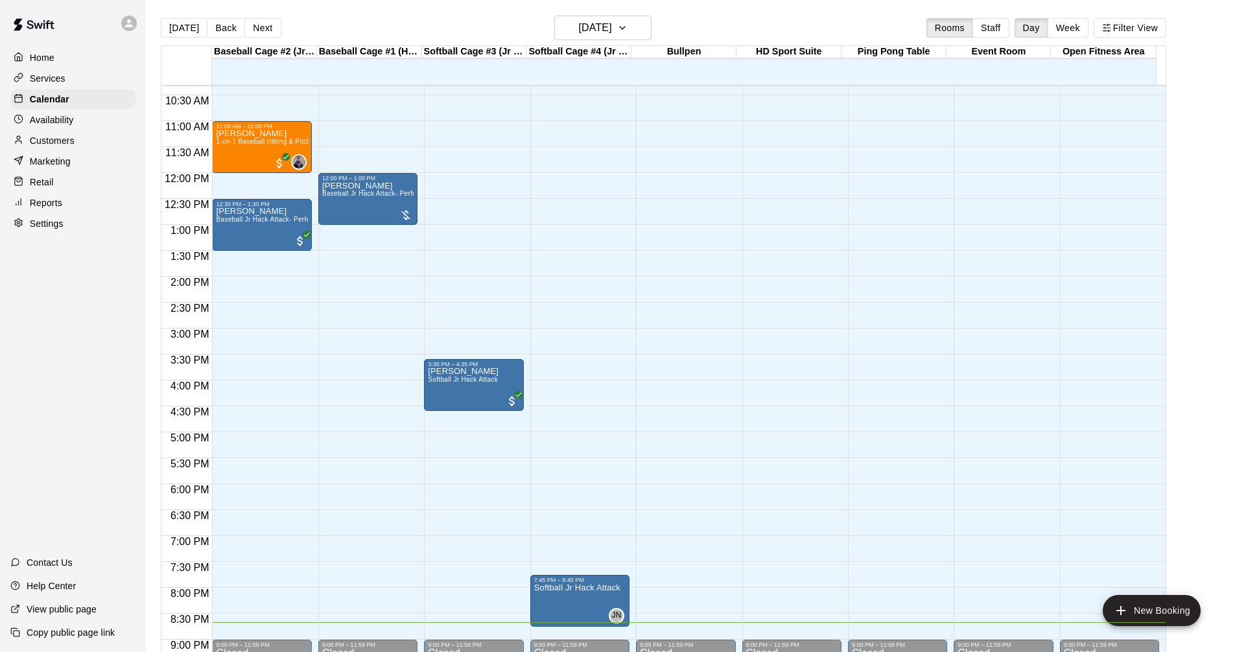
scroll to position [495, 0]
